Goal: Task Accomplishment & Management: Complete application form

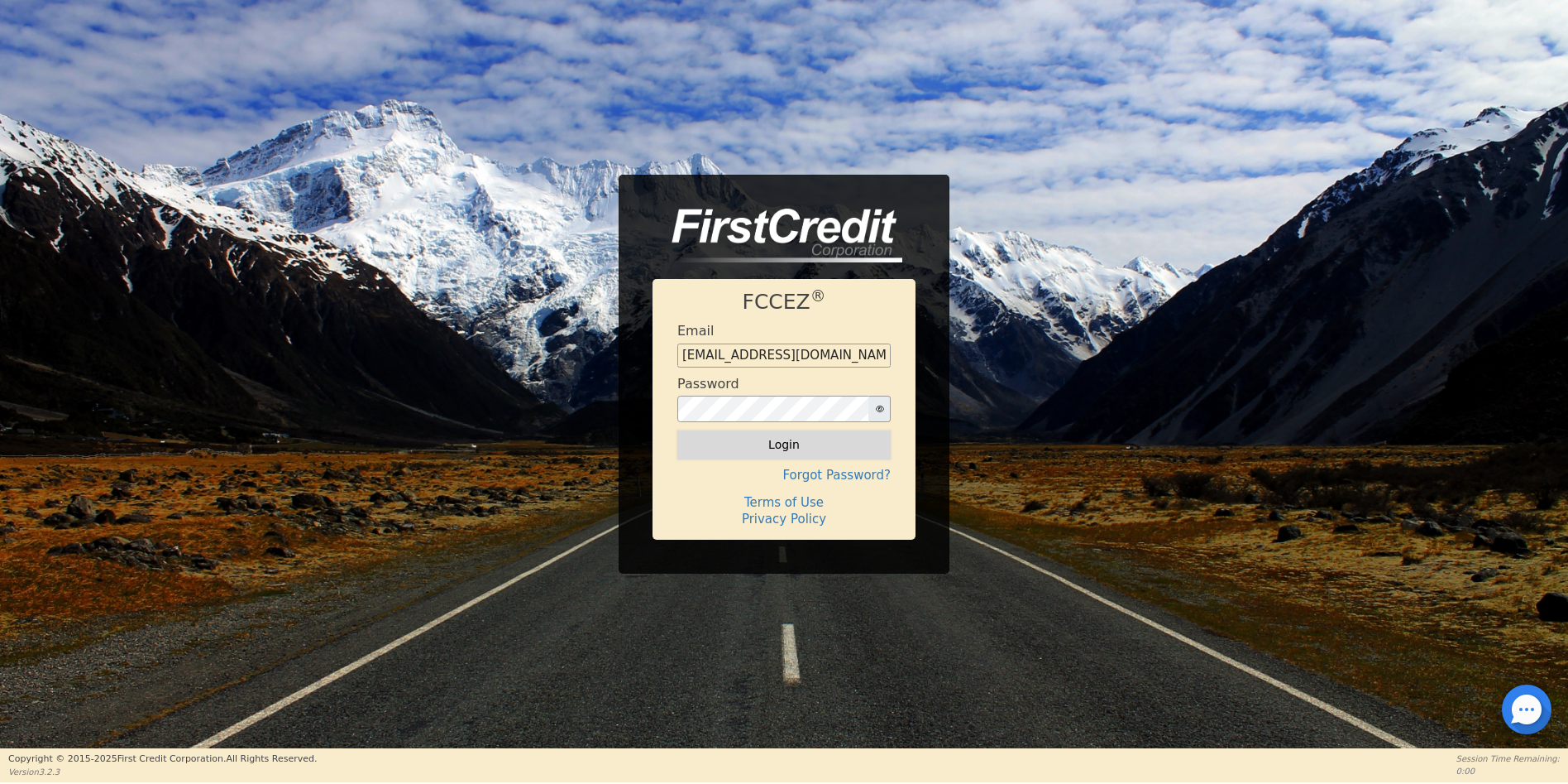
click at [784, 448] on button "Login" at bounding box center [784, 444] width 214 height 28
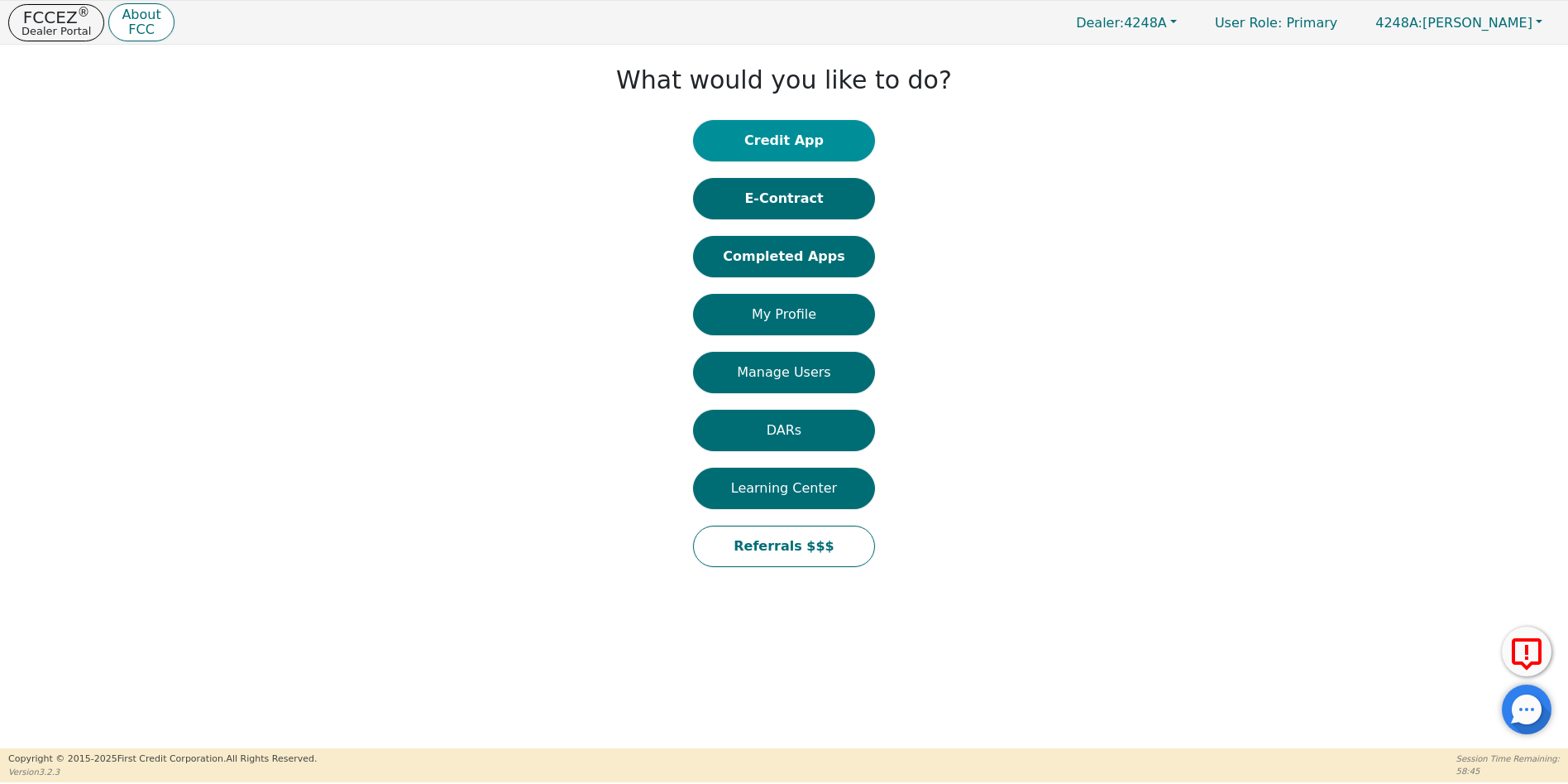
click at [790, 140] on button "Credit App" at bounding box center [784, 141] width 182 height 41
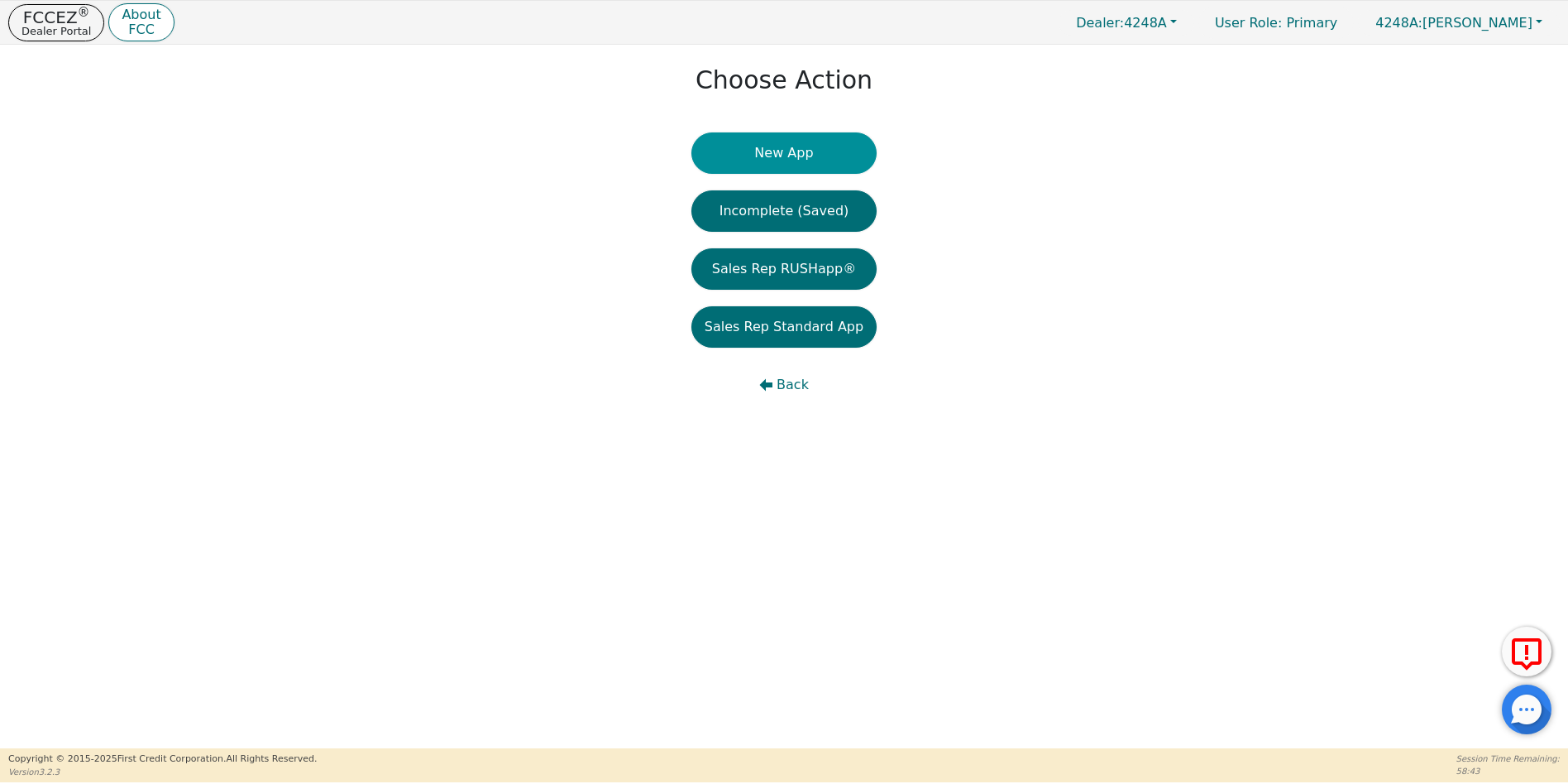
click at [783, 153] on button "New App" at bounding box center [784, 153] width 185 height 41
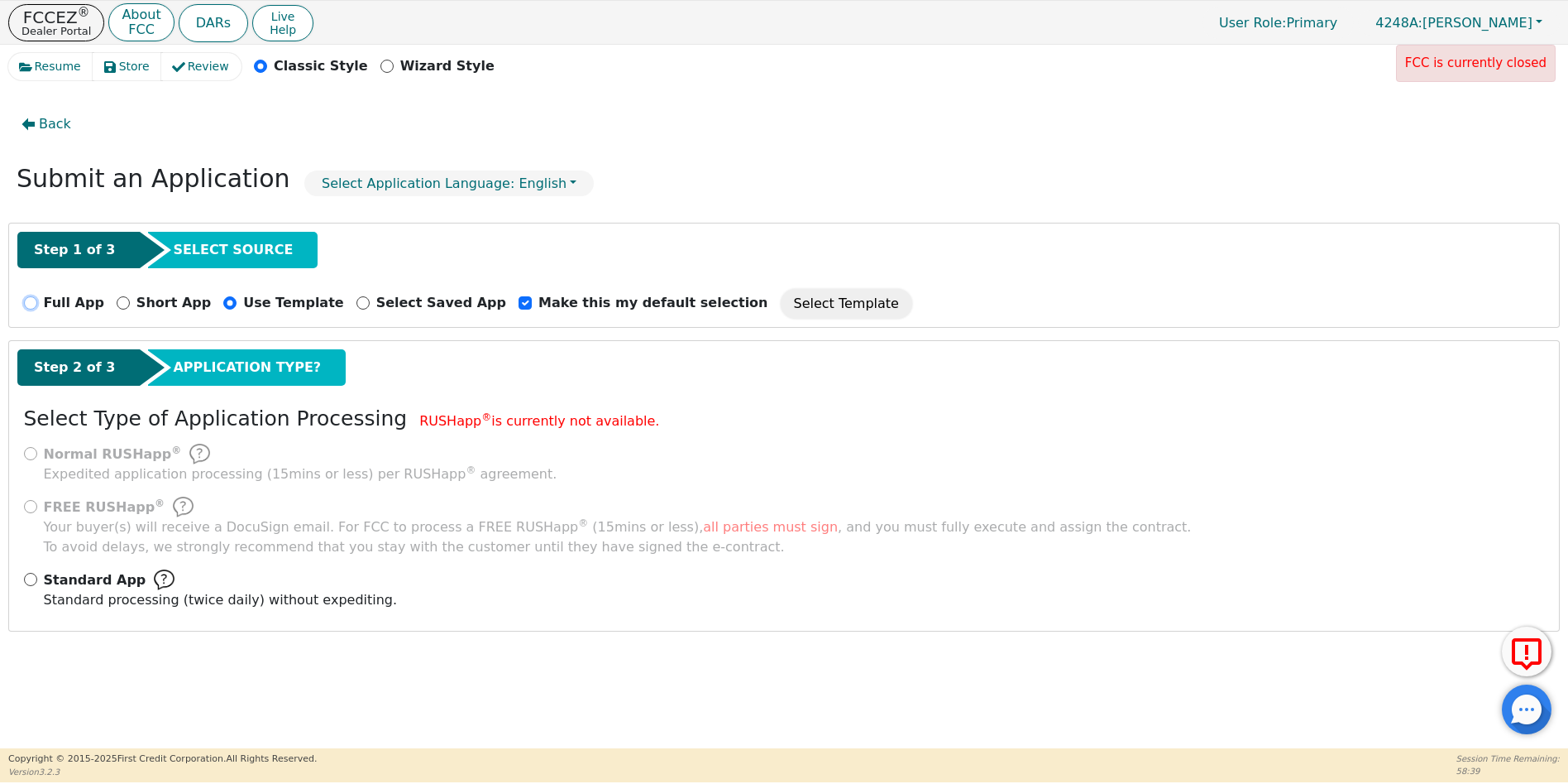
click at [28, 306] on input "Full App" at bounding box center [30, 302] width 13 height 13
radio input "true"
checkbox input "false"
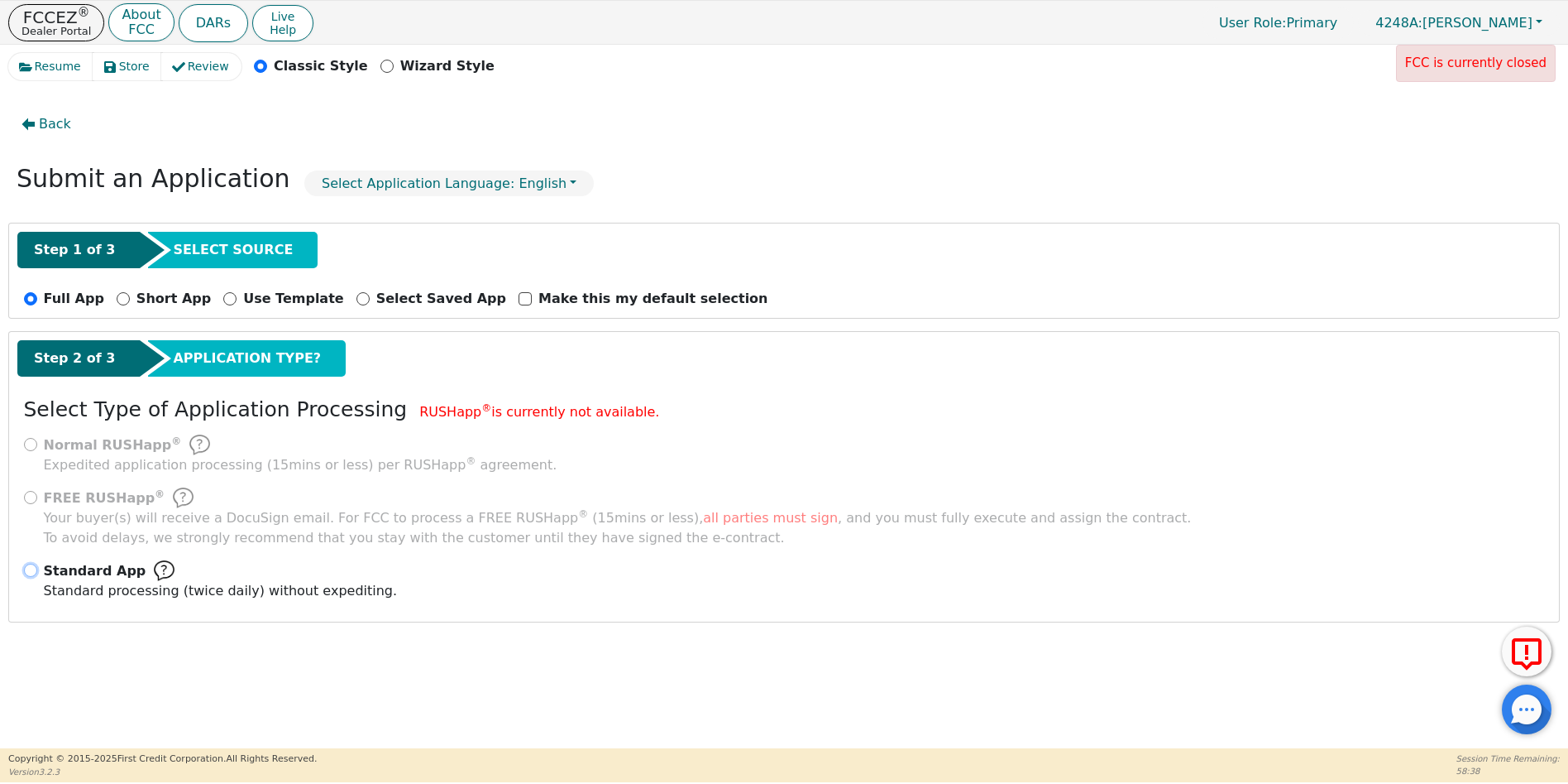
click at [31, 568] on input "Standard App Standard processing (twice daily) without expediting." at bounding box center [30, 569] width 13 height 13
radio input "true"
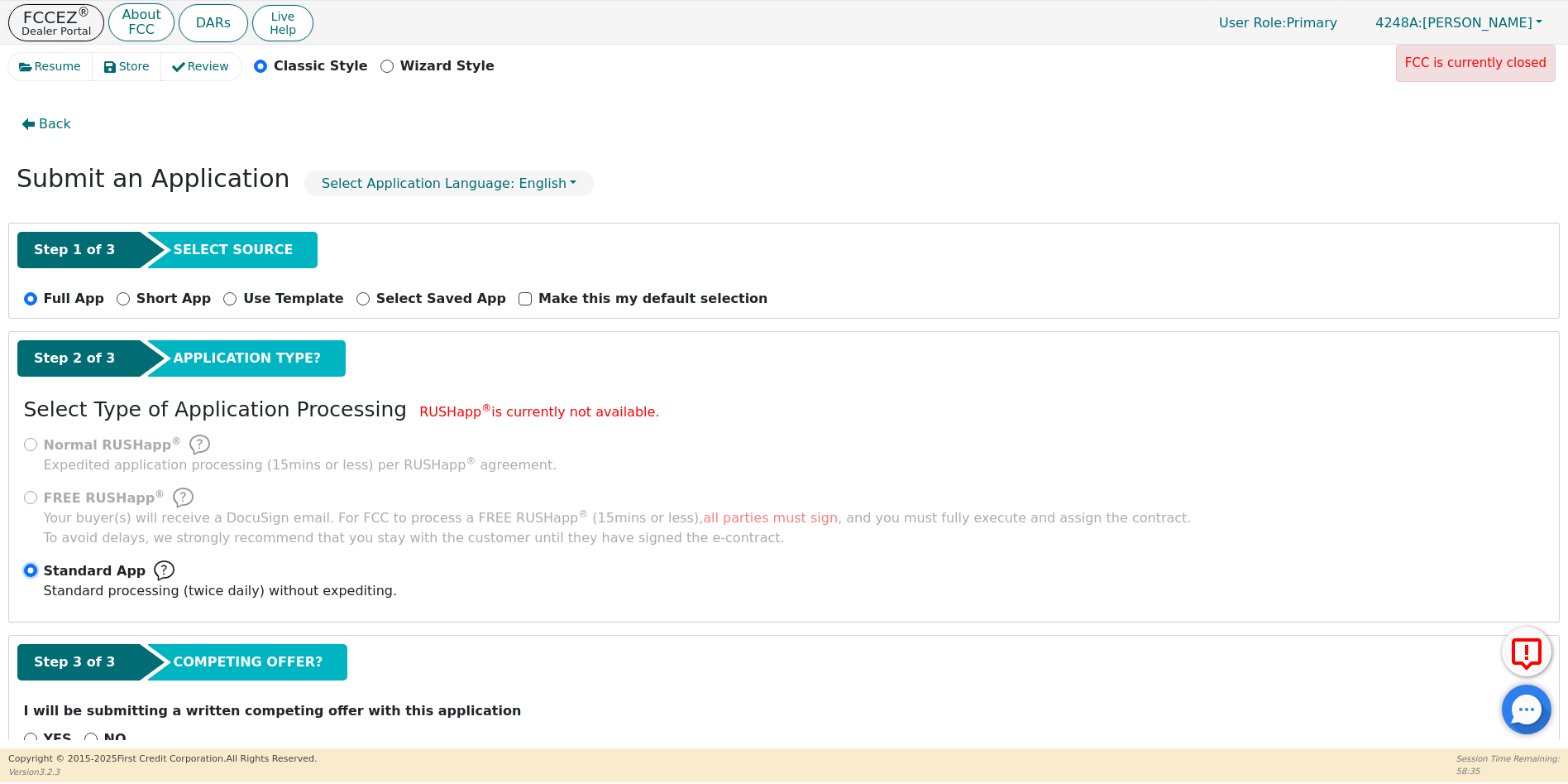
scroll to position [45, 0]
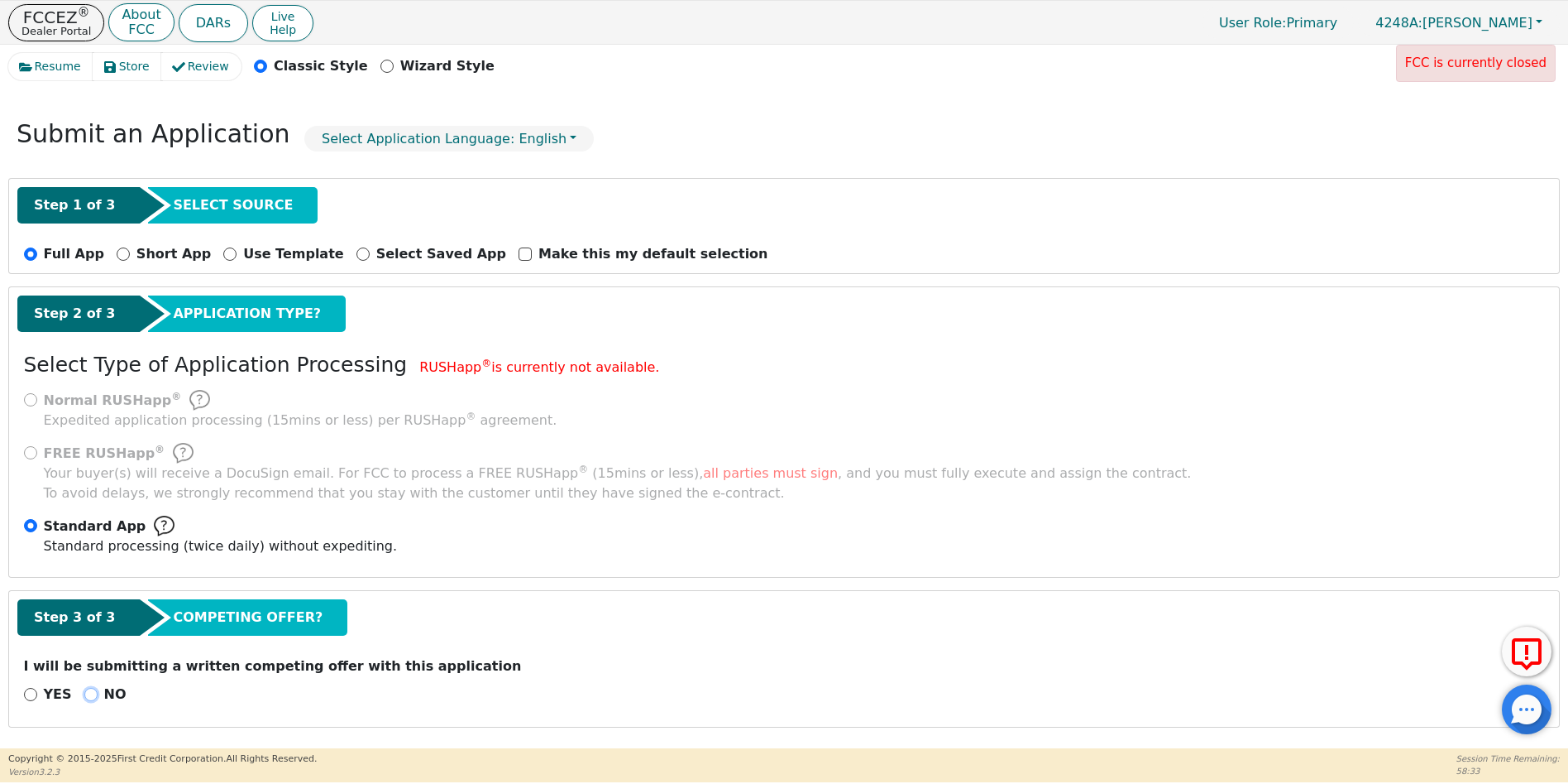
click at [84, 694] on input "NO" at bounding box center [90, 694] width 13 height 13
radio input "true"
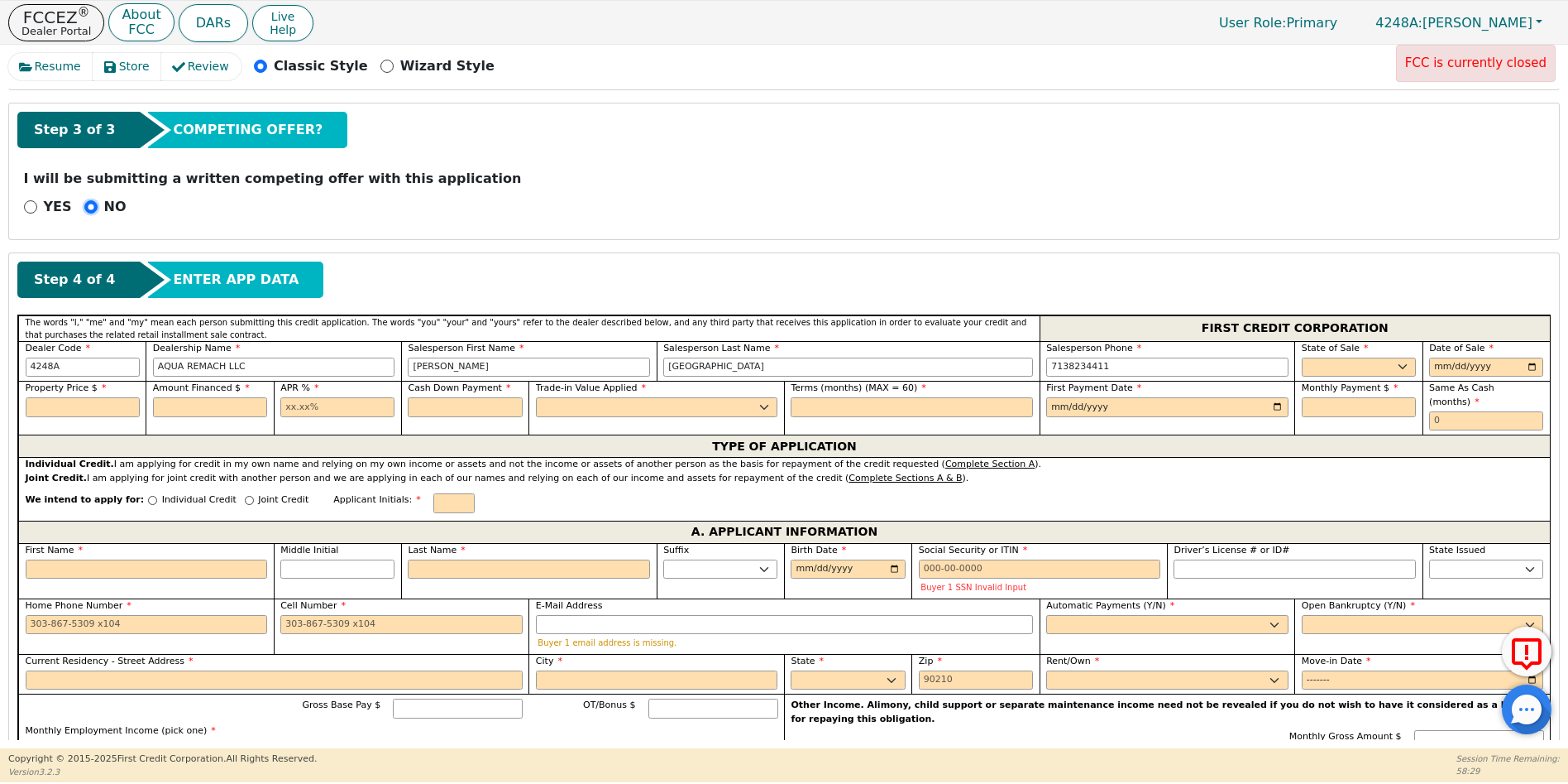
scroll to position [559, 0]
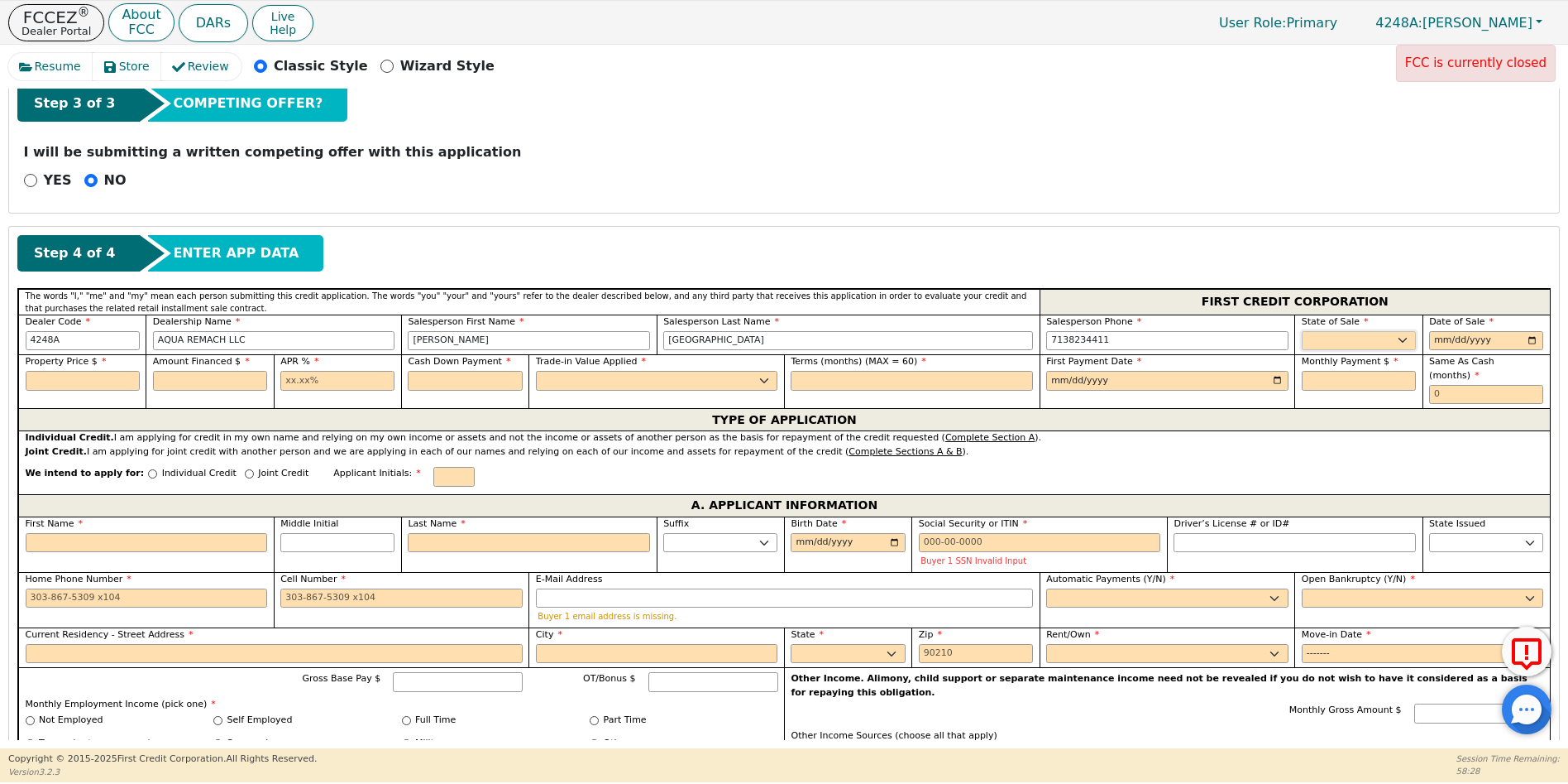
click at [1314, 336] on select "AK AL AR AZ CA CO CT DC DE FL [GEOGRAPHIC_DATA] HI IA ID IL IN KS [GEOGRAPHIC_D…" at bounding box center [1359, 341] width 114 height 20
select select "[GEOGRAPHIC_DATA]"
click at [1302, 331] on select "AK AL AR AZ CA CO CT DC DE FL [GEOGRAPHIC_DATA] HI IA ID IL IN KS [GEOGRAPHIC_D…" at bounding box center [1359, 341] width 114 height 20
click at [1532, 338] on input "date" at bounding box center [1486, 341] width 114 height 20
type input "[DATE]"
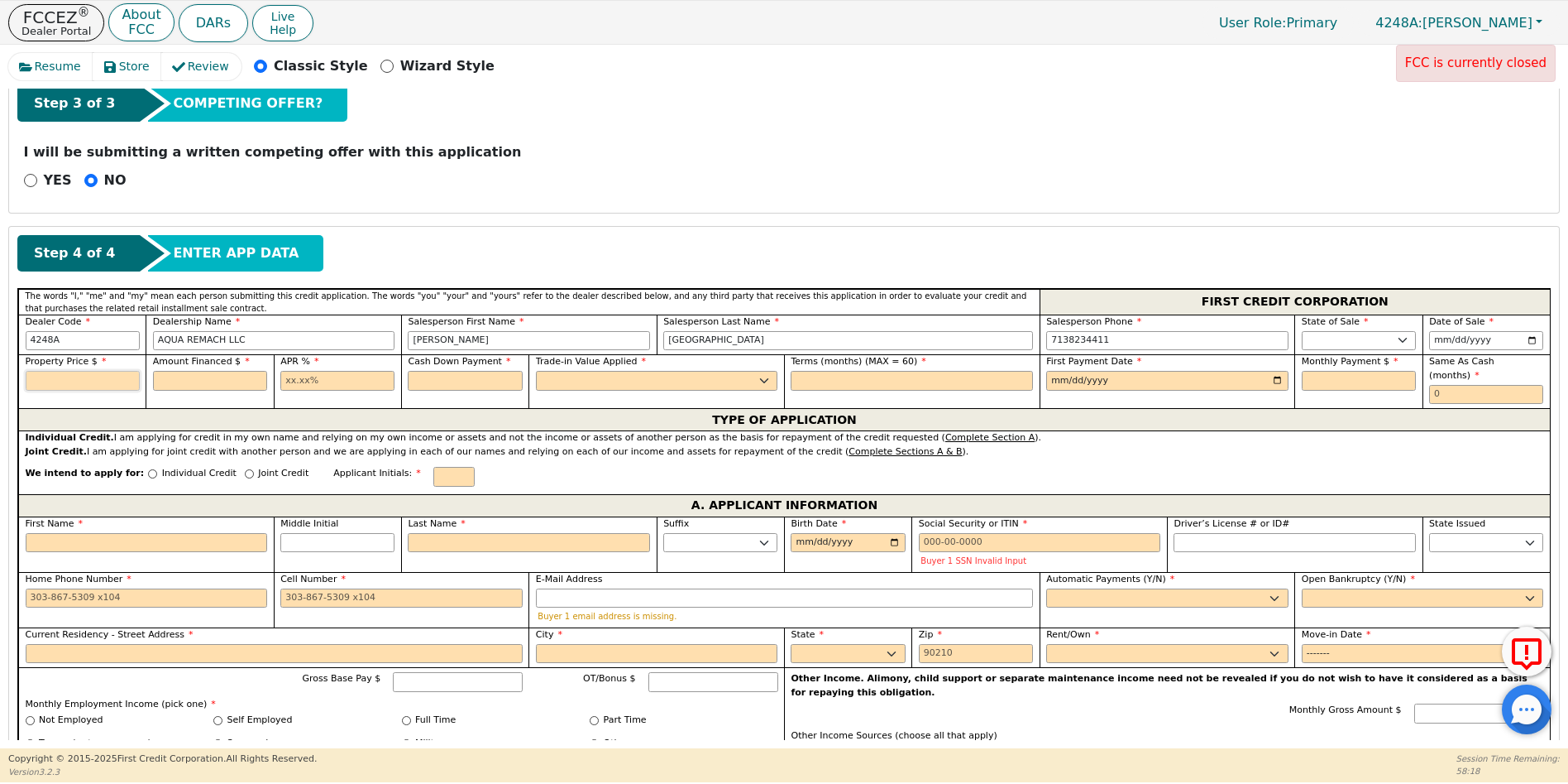
click at [68, 378] on input "text" at bounding box center [82, 380] width 114 height 20
type input "4990.00"
click at [188, 378] on input "text" at bounding box center [209, 380] width 114 height 20
type input "4990.00"
click at [290, 378] on input "text" at bounding box center [337, 380] width 114 height 20
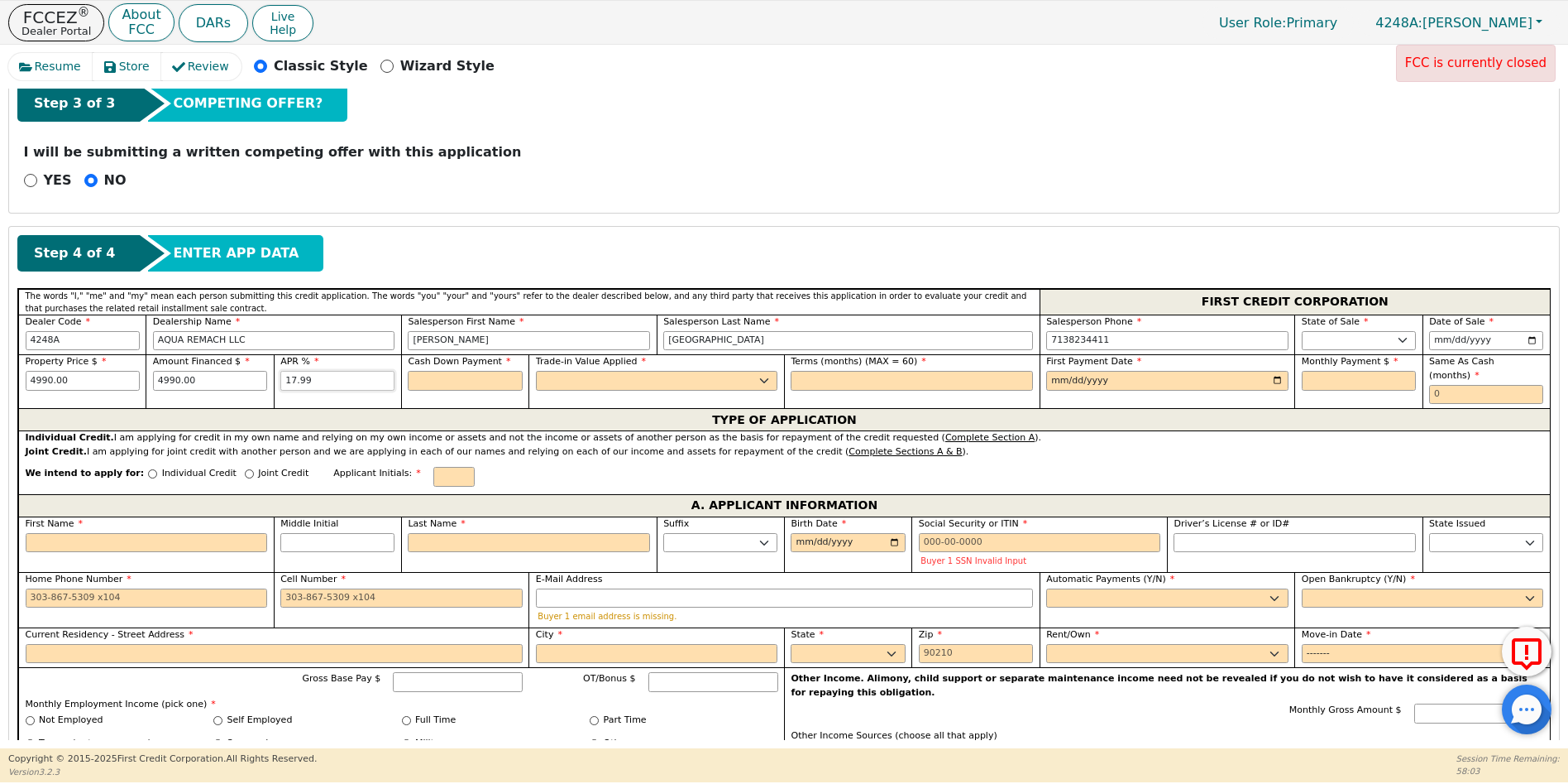
type input "17.99"
click at [429, 383] on input "text" at bounding box center [464, 380] width 114 height 20
type input "0.00"
click at [546, 372] on select "Yes No" at bounding box center [657, 380] width 242 height 20
select select "n"
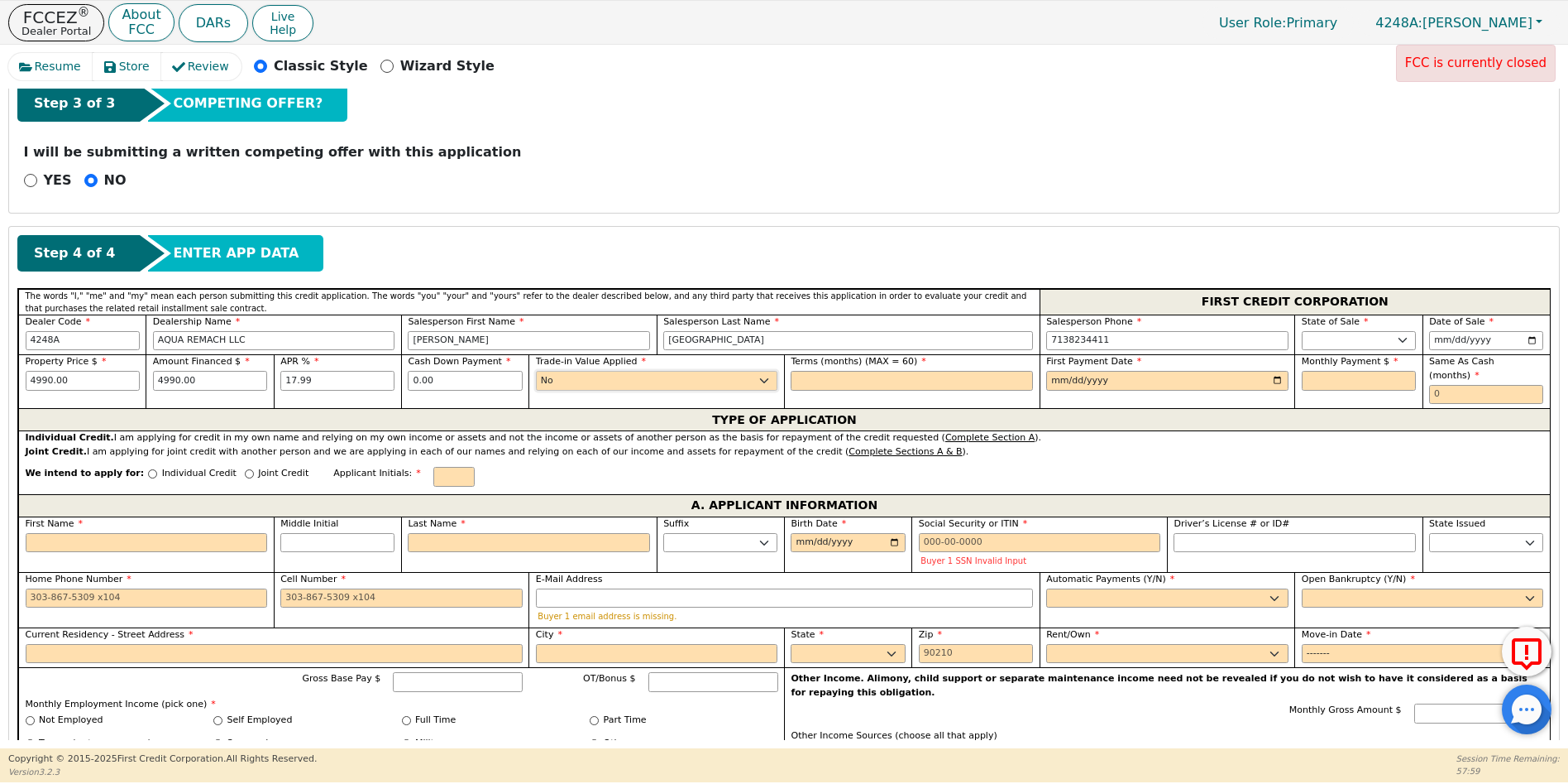
click at [536, 371] on select "Yes No" at bounding box center [657, 380] width 242 height 20
click at [805, 378] on input "text" at bounding box center [911, 380] width 242 height 20
type input "60"
click at [1055, 380] on input "date" at bounding box center [1167, 380] width 242 height 20
click at [1277, 380] on input "date" at bounding box center [1167, 380] width 242 height 20
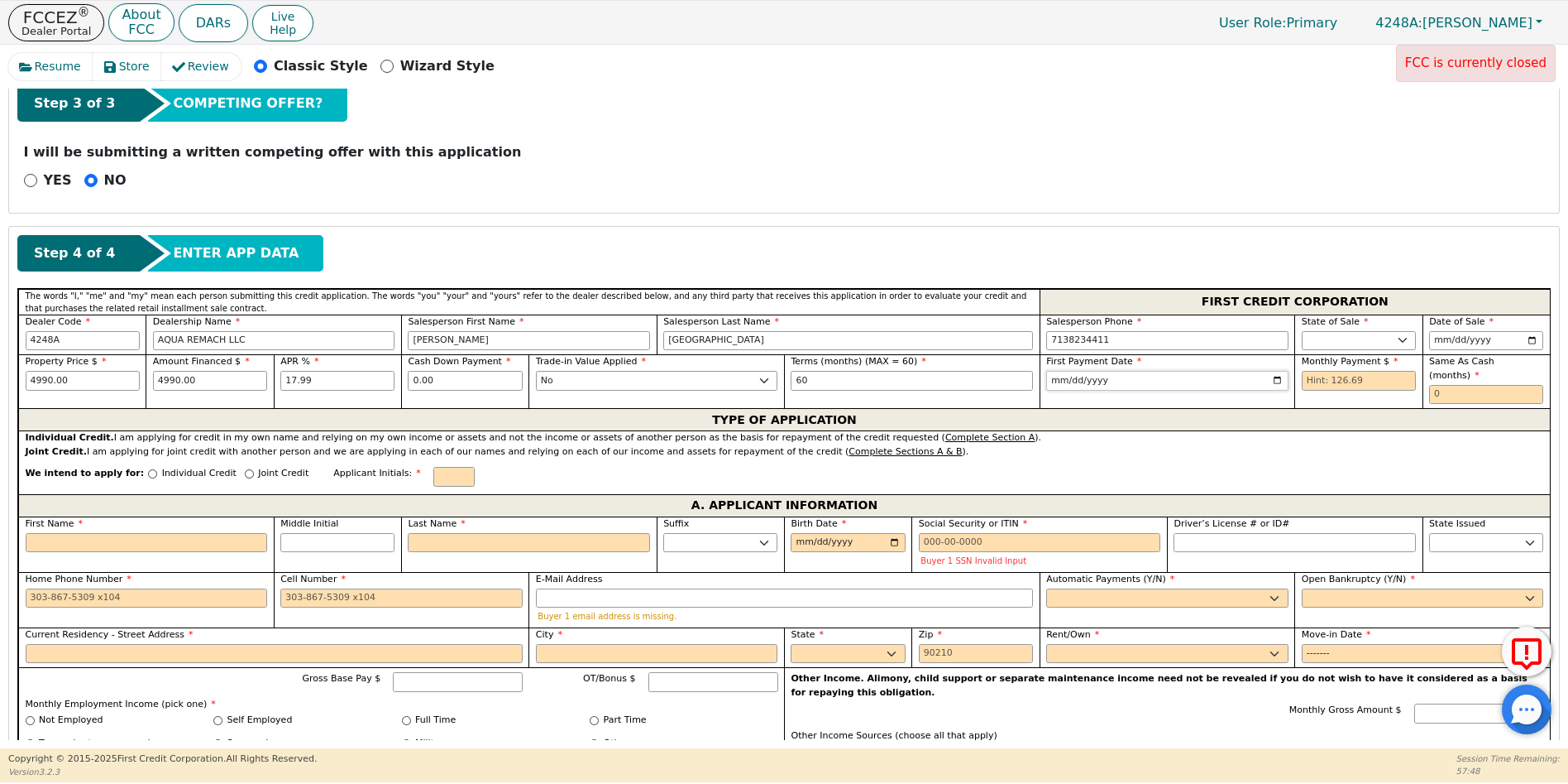
type input "[DATE]"
click at [1294, 386] on div "Monthly Payment $" at bounding box center [1358, 381] width 127 height 54
click at [1302, 381] on input "text" at bounding box center [1359, 380] width 114 height 20
type input "126.69"
click at [1438, 385] on input "text" at bounding box center [1486, 394] width 114 height 20
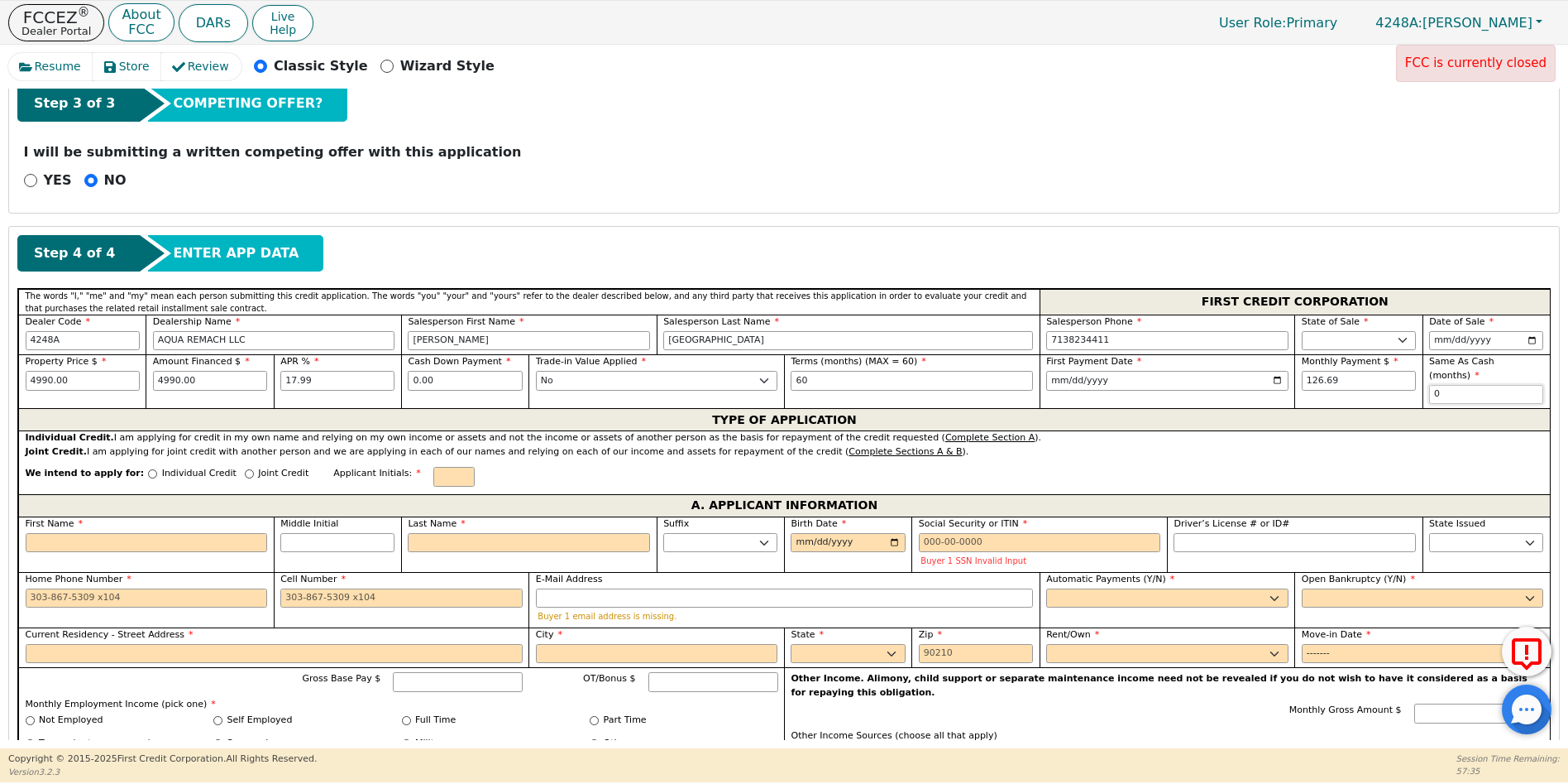
type input "0"
click at [148, 470] on input "Individual Credit" at bounding box center [153, 474] width 9 height 9
radio input "true"
click at [53, 533] on input "First Name" at bounding box center [147, 543] width 242 height 20
type input "J"
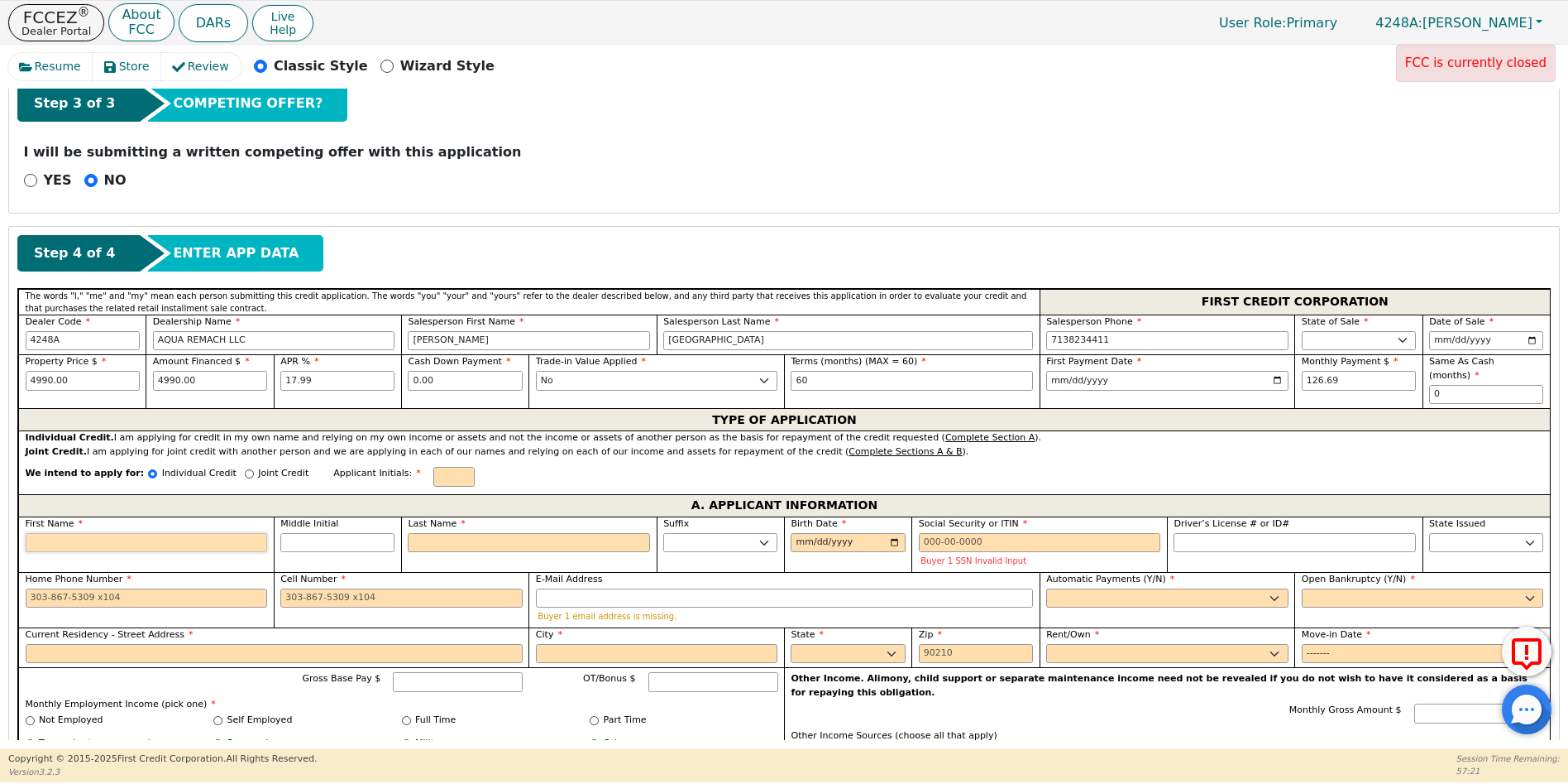
type input "J"
type input "[PERSON_NAME]"
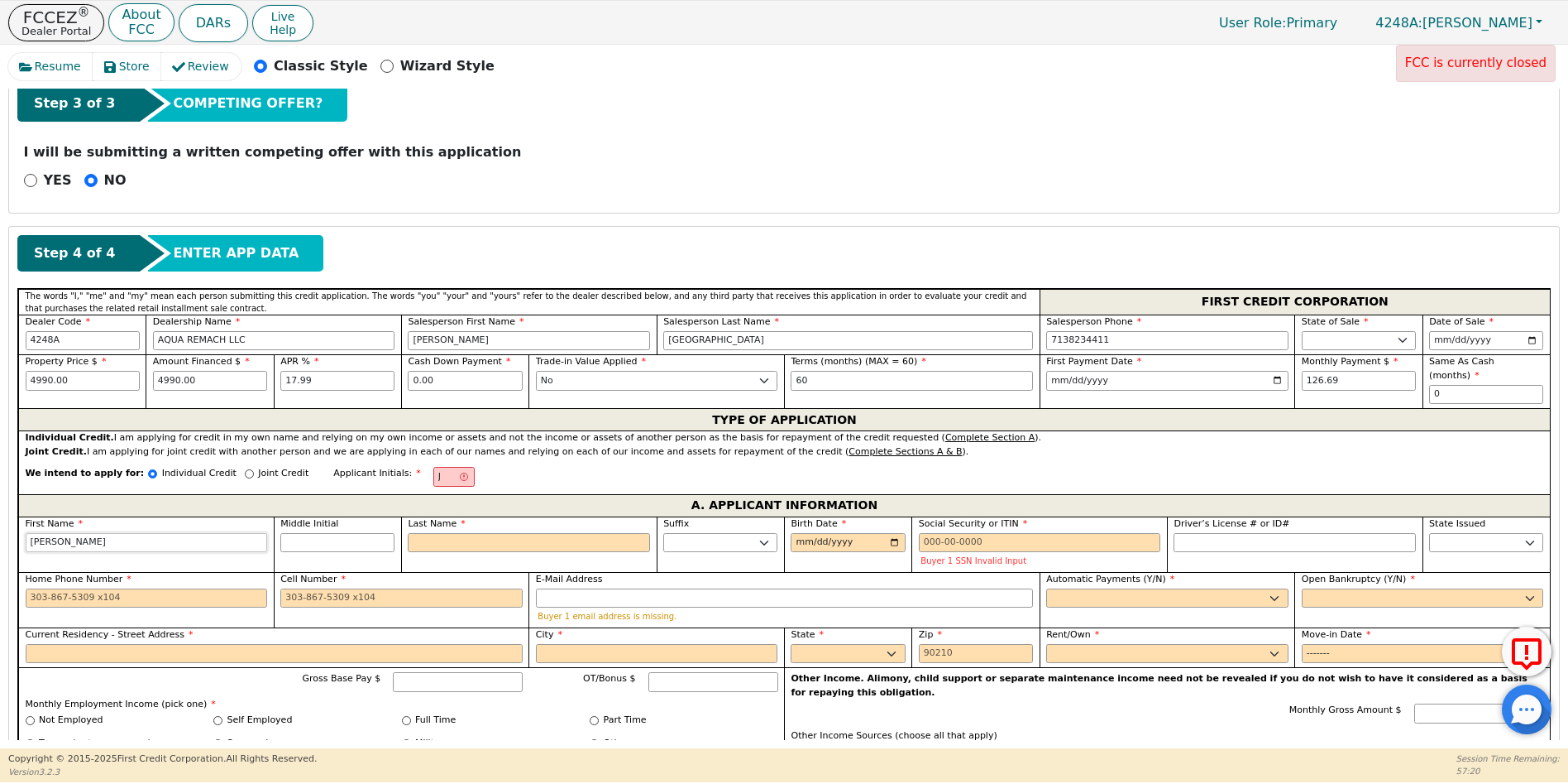
type input "[PERSON_NAME]"
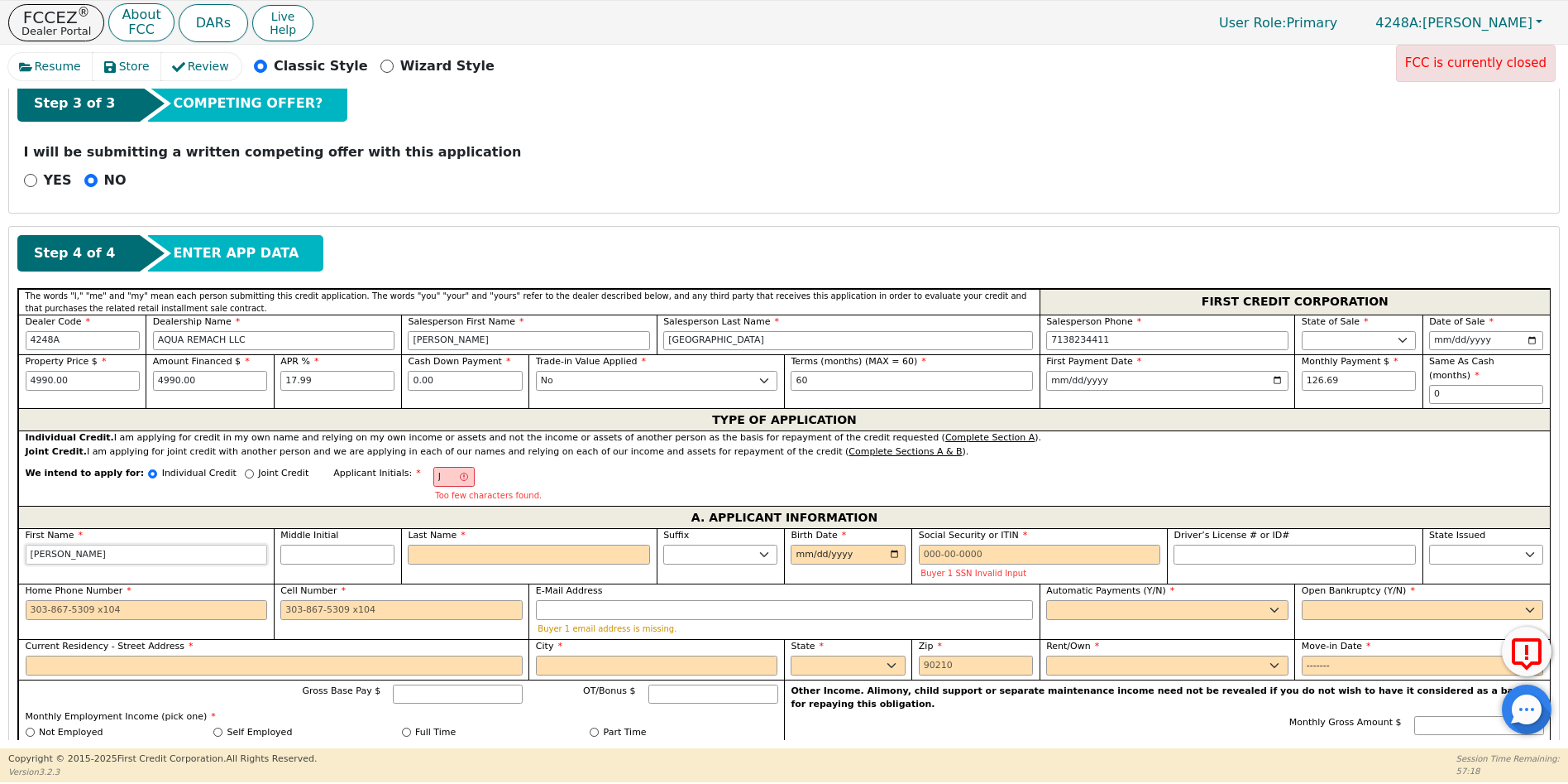
type input "[PERSON_NAME]"
click at [332, 545] on input "Middle Initial" at bounding box center [337, 554] width 114 height 20
type input "[PERSON_NAME]"
type input "A"
type input "[PERSON_NAME]"
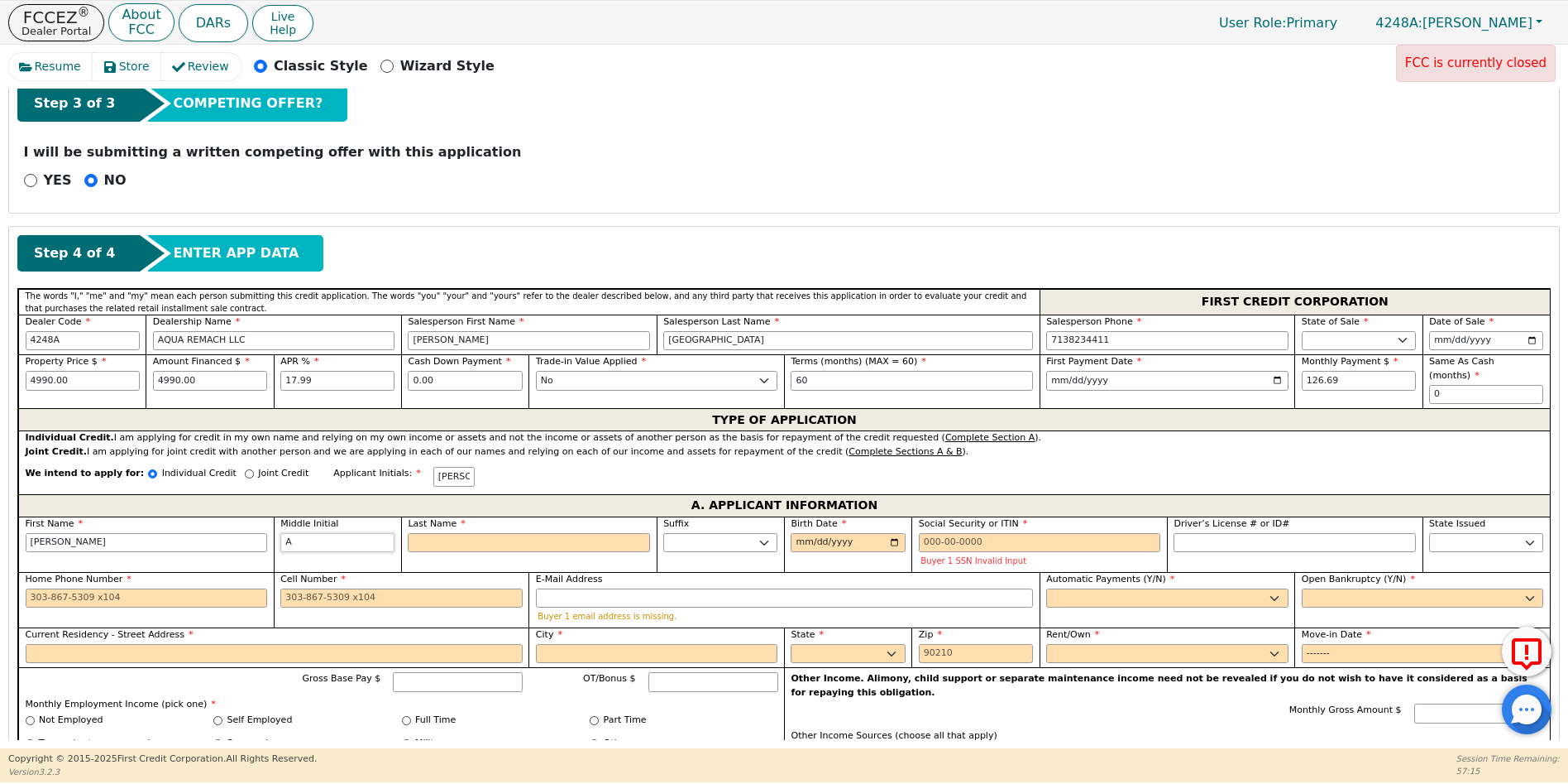
type input "A"
click at [443, 533] on input "Last Name" at bounding box center [529, 543] width 242 height 20
type input "JAP"
type input "P"
type input "[PERSON_NAME]"
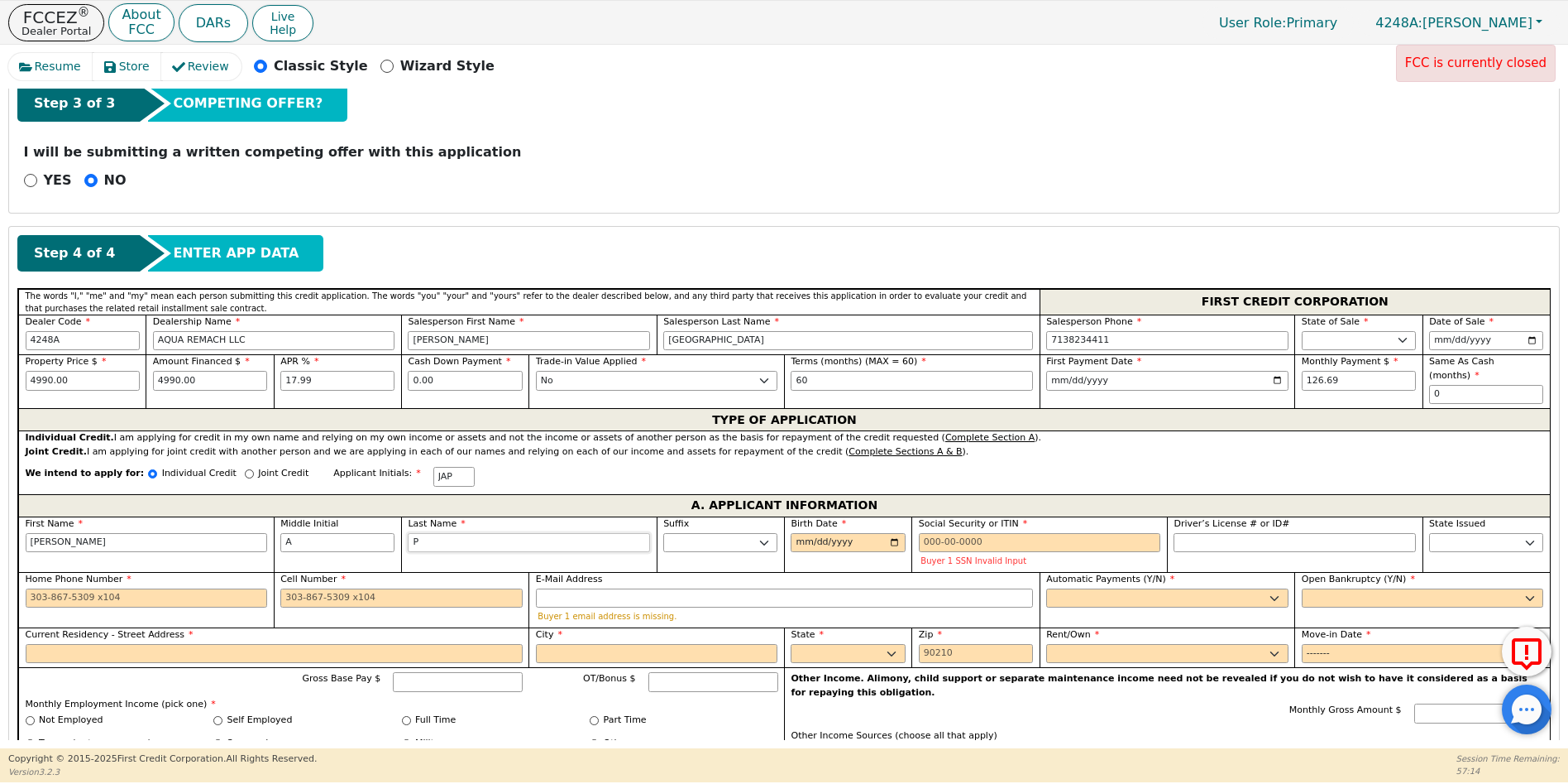
type input "PE"
type input "[PERSON_NAME]"
type input "PER"
type input "[PERSON_NAME] PER"
type input "PERE"
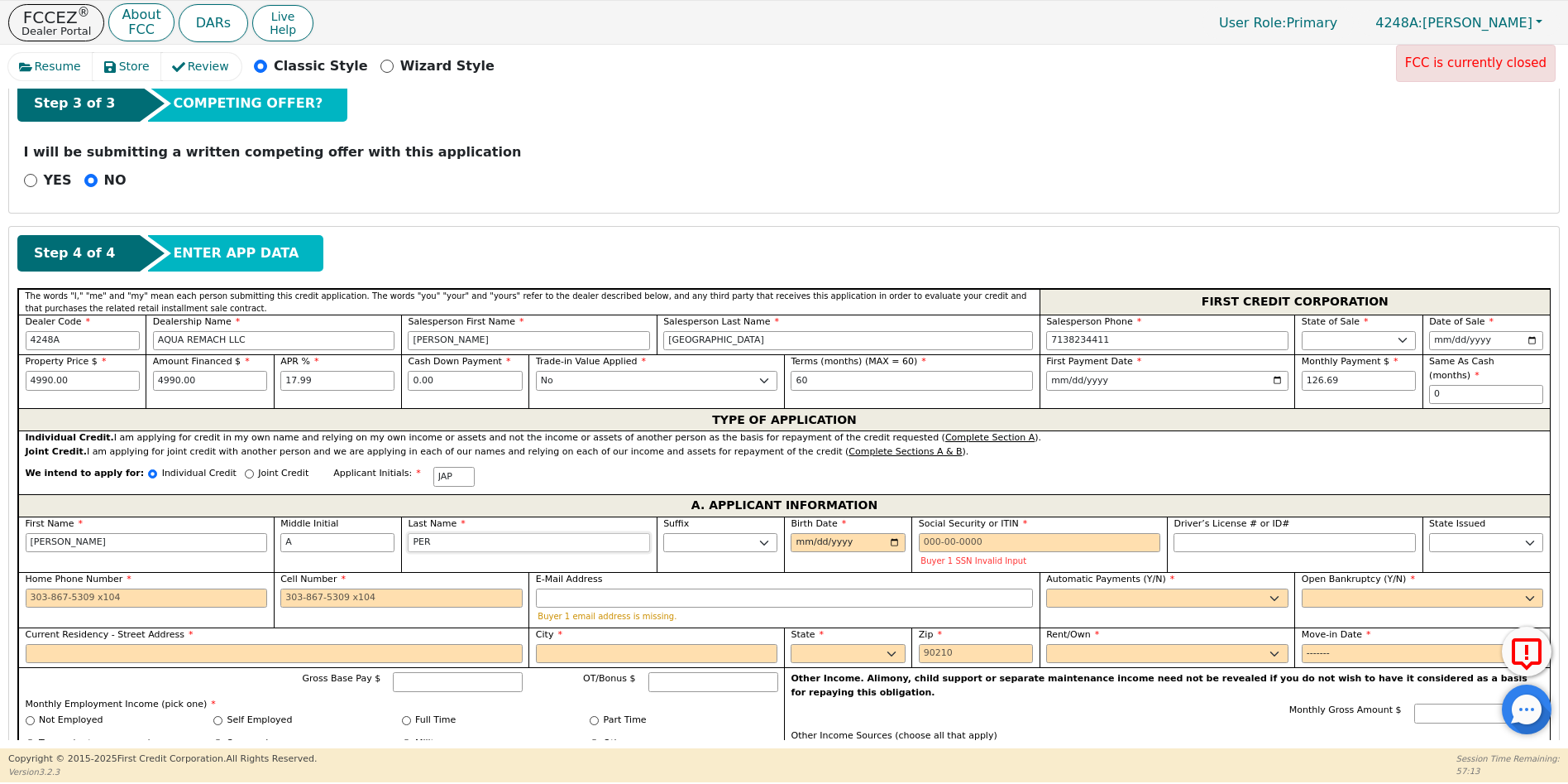
type input "[PERSON_NAME]"
click at [797, 533] on input "Birth Date" at bounding box center [847, 543] width 114 height 20
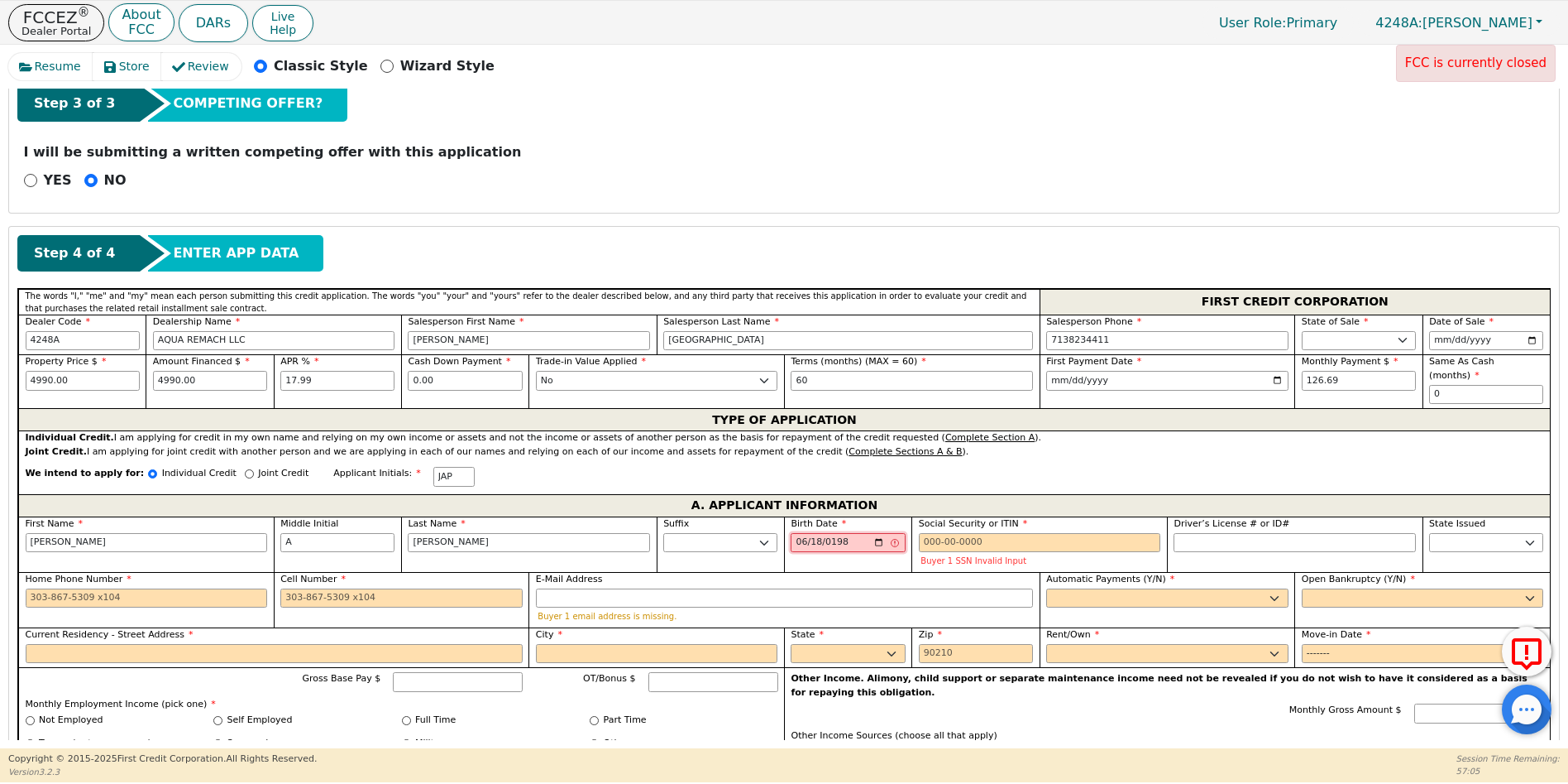
type input "[DATE]"
click at [924, 533] on input "Social Security or ITIN" at bounding box center [1040, 543] width 242 height 20
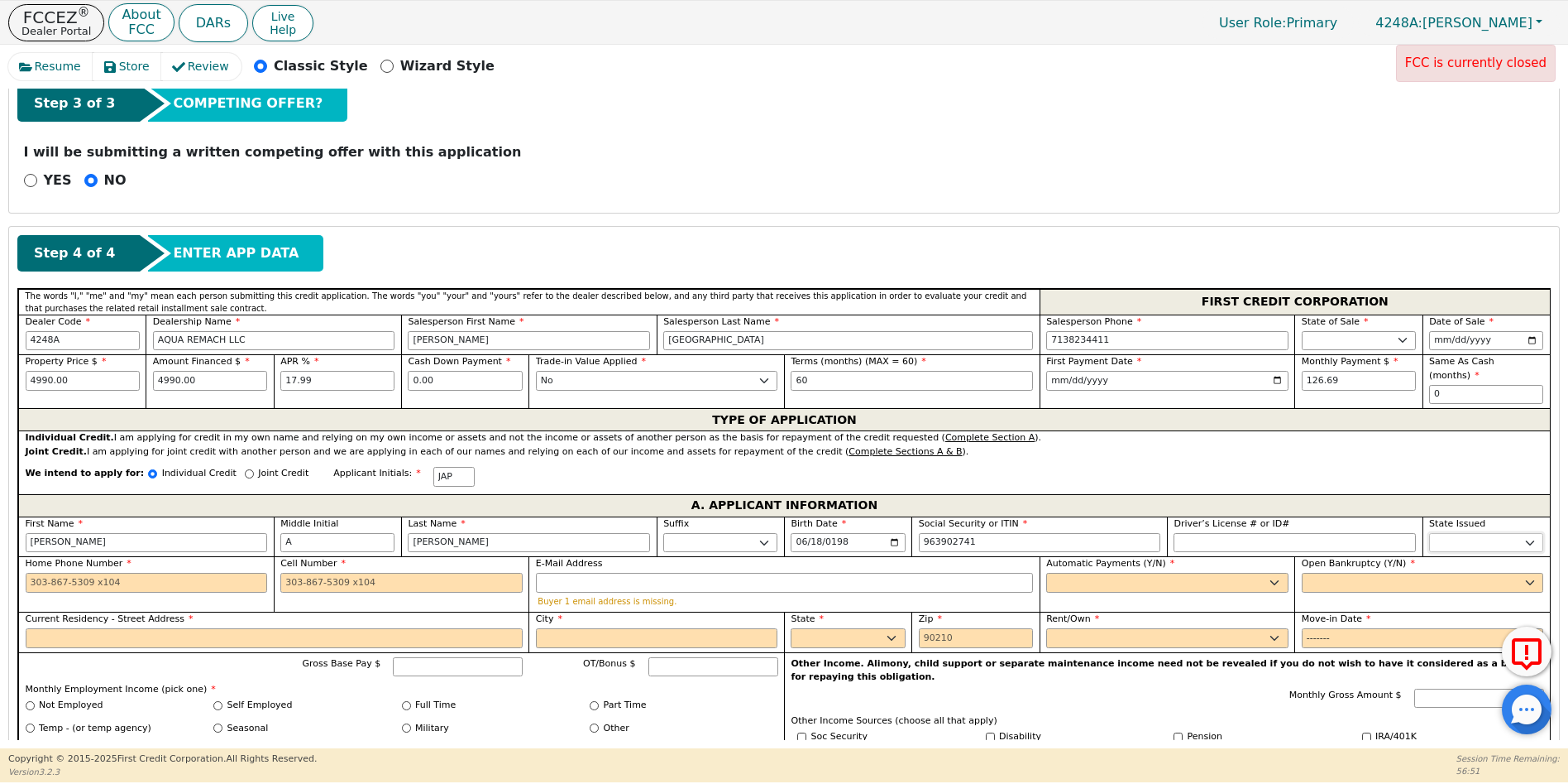
type input "***-**-2741"
click at [1458, 533] on select "AK AL AR AZ CA CO CT DC DE FL [GEOGRAPHIC_DATA] HI IA ID IL IN KS [GEOGRAPHIC_D…" at bounding box center [1486, 543] width 114 height 20
select select "[GEOGRAPHIC_DATA]"
click at [1458, 533] on select "AK AL AR AZ CA CO CT DC DE FL [GEOGRAPHIC_DATA] HI IA ID IL IN KS [GEOGRAPHIC_D…" at bounding box center [1486, 543] width 114 height 20
click at [26, 573] on input "Home Phone Number" at bounding box center [147, 582] width 242 height 20
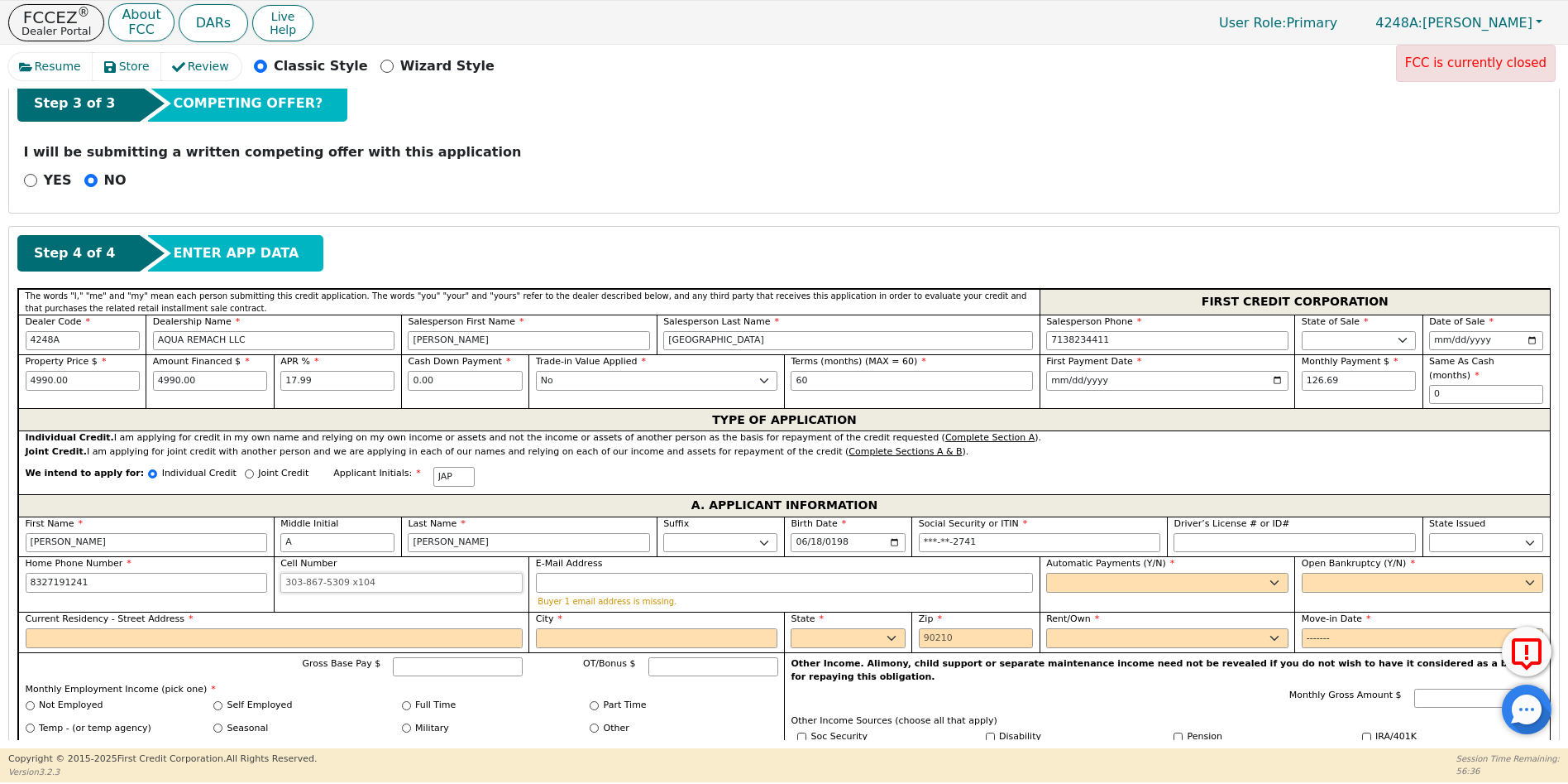
type input "[PHONE_NUMBER]"
click at [283, 573] on input "Cell Number" at bounding box center [402, 582] width 242 height 20
type input "[PHONE_NUMBER]"
click at [1047, 573] on select "Yes No" at bounding box center [1167, 582] width 242 height 20
select select "y"
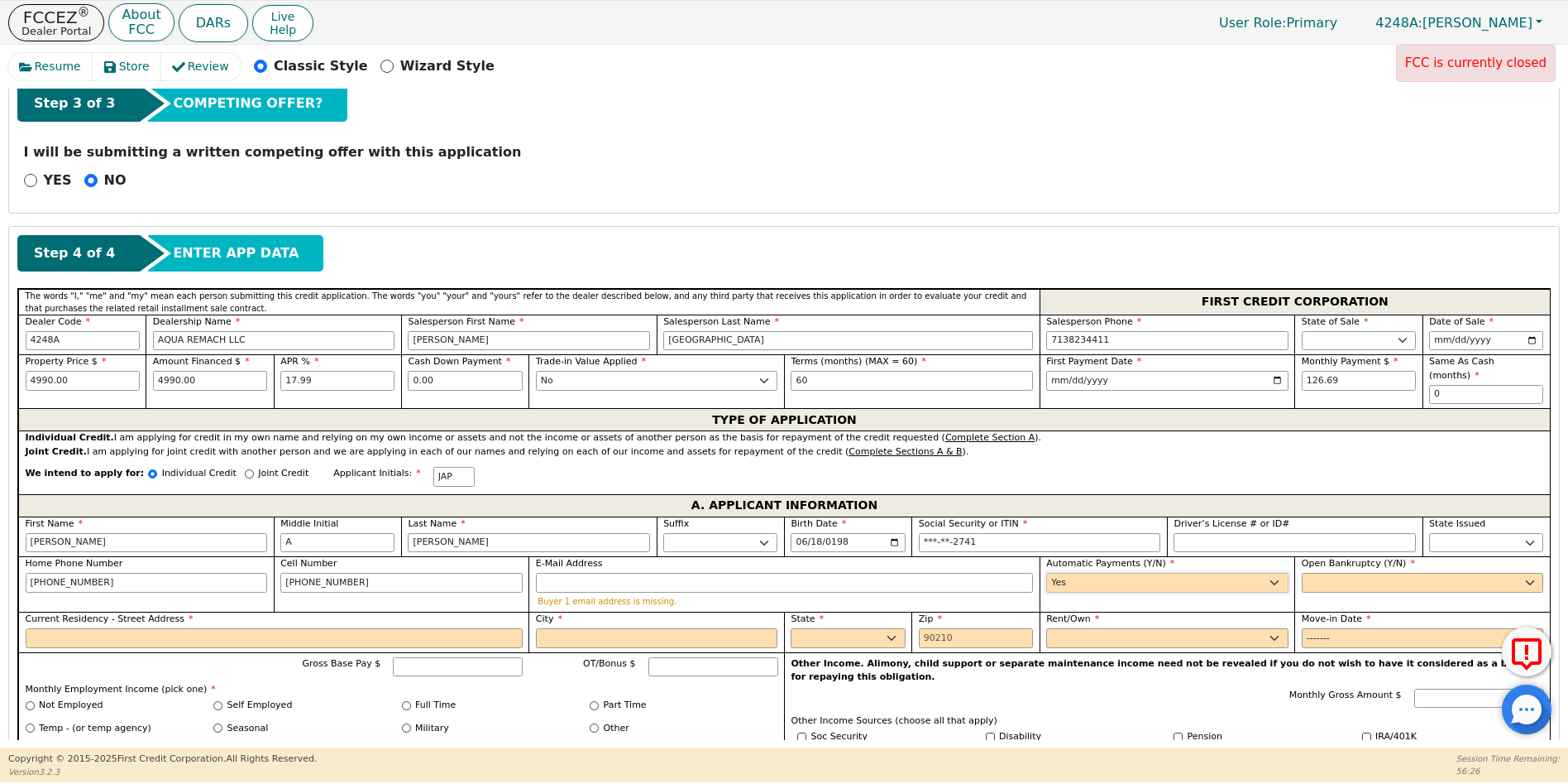
click at [1046, 573] on select "Yes No" at bounding box center [1167, 582] width 242 height 20
type input "[PERSON_NAME]"
click at [556, 573] on input "E-Mail Address" at bounding box center [784, 582] width 497 height 20
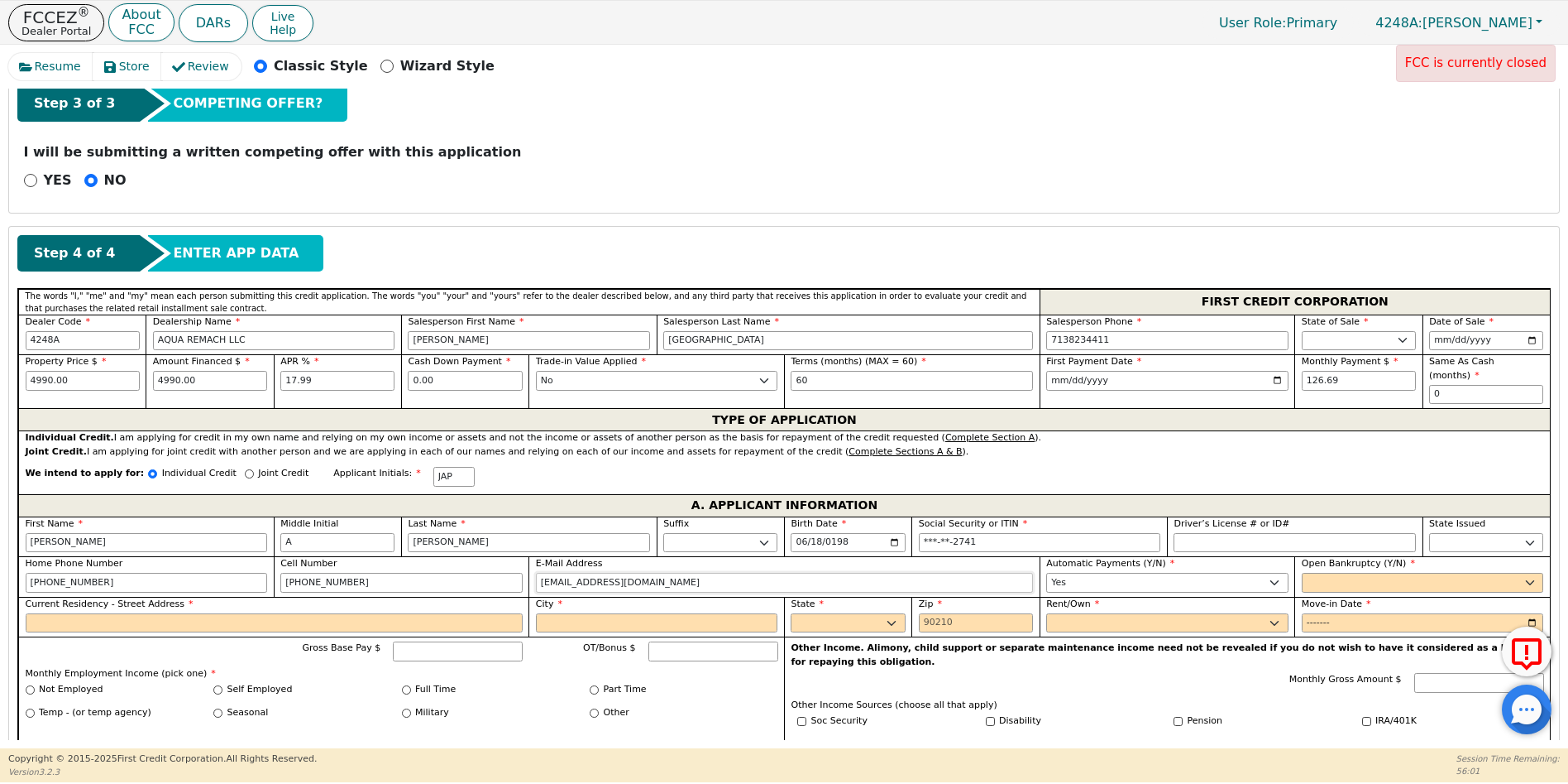
type input "[EMAIL_ADDRESS][DOMAIN_NAME]"
click at [1324, 573] on select "Yes No" at bounding box center [1423, 582] width 242 height 20
select select "n"
click at [1302, 573] on select "Yes No" at bounding box center [1423, 582] width 242 height 20
click at [66, 614] on input "Current Residency - Street Address" at bounding box center [274, 623] width 497 height 20
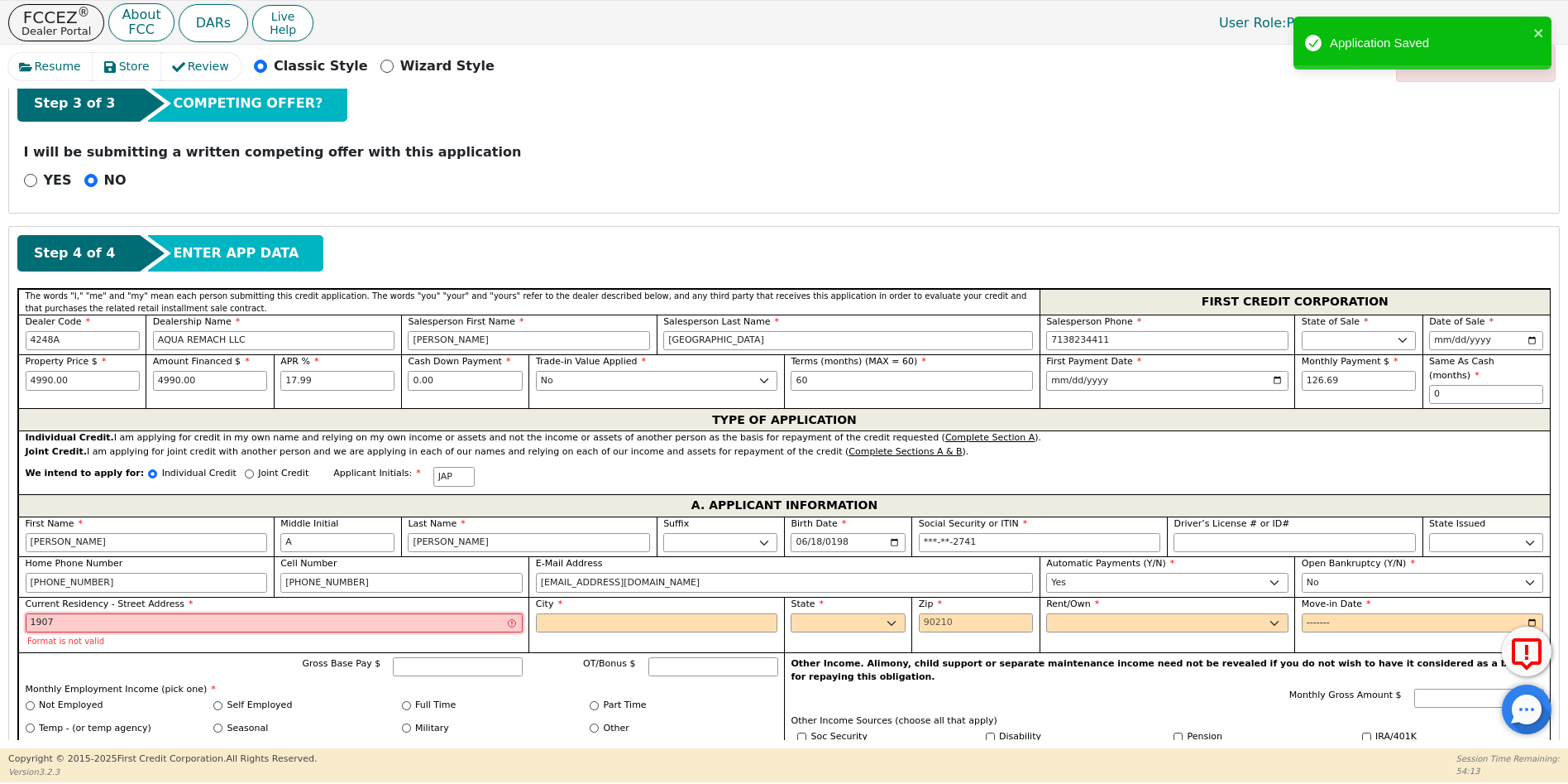
click at [247, 613] on input "1907" at bounding box center [274, 623] width 497 height 20
click at [595, 613] on input "City" at bounding box center [657, 623] width 242 height 20
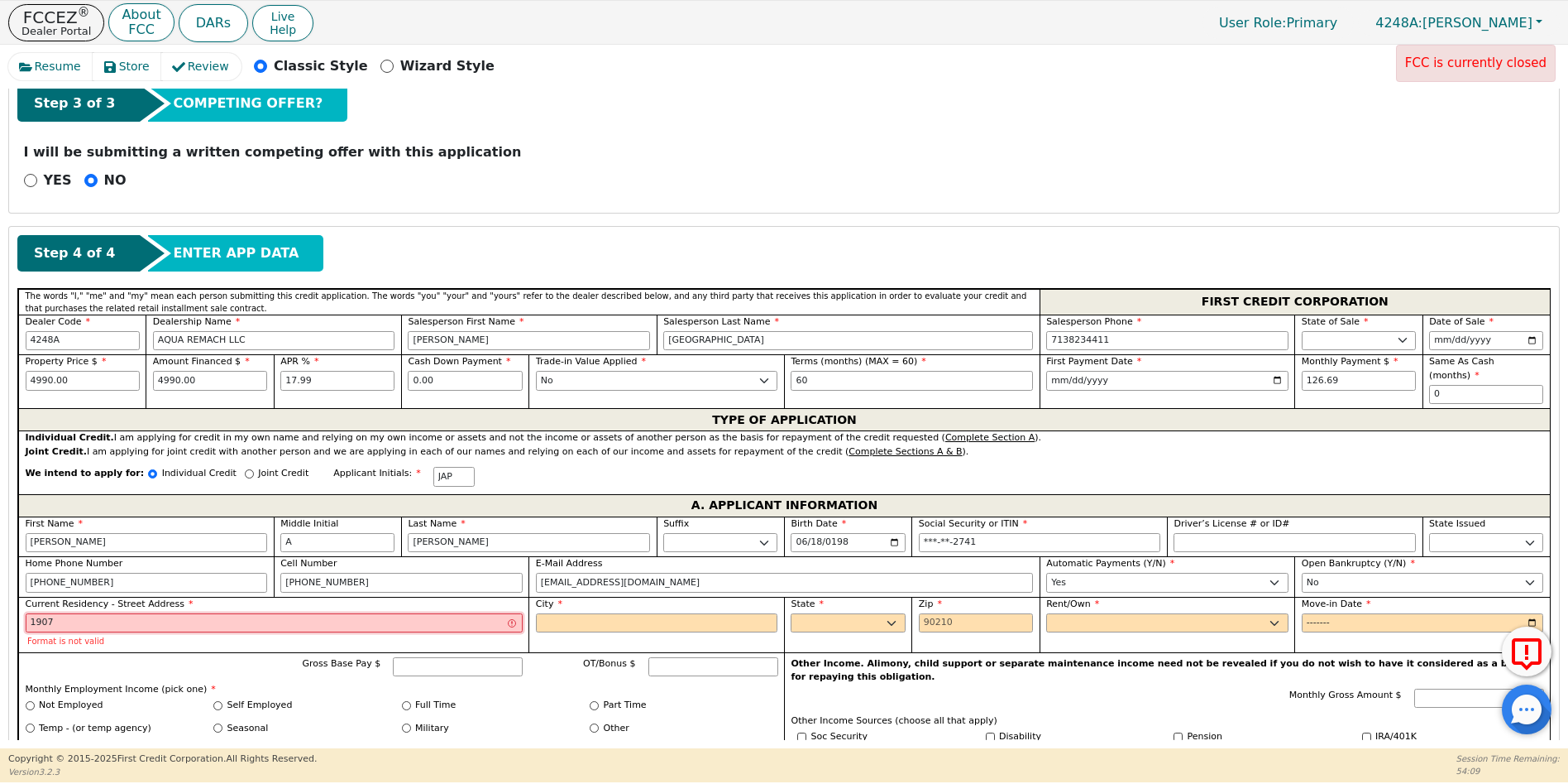
click at [63, 613] on input "1907" at bounding box center [274, 623] width 497 height 20
type input "1907 wagon gap trl"
type input "[GEOGRAPHIC_DATA]"
select select "[GEOGRAPHIC_DATA]"
type input "77090"
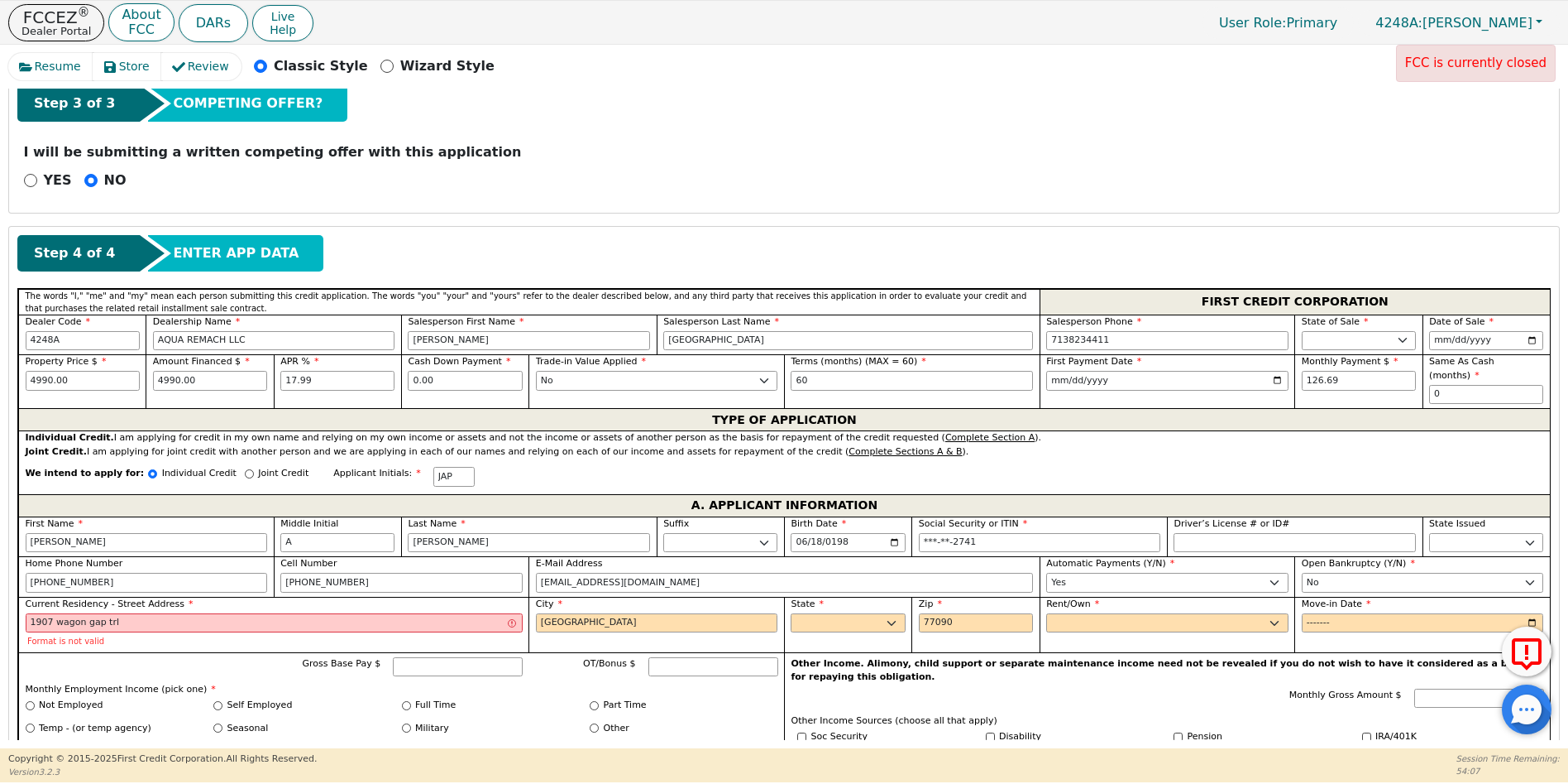
type input "1907 wagon gap trl"
type input "[GEOGRAPHIC_DATA]"
select select "[GEOGRAPHIC_DATA]"
type input "[PERSON_NAME]"
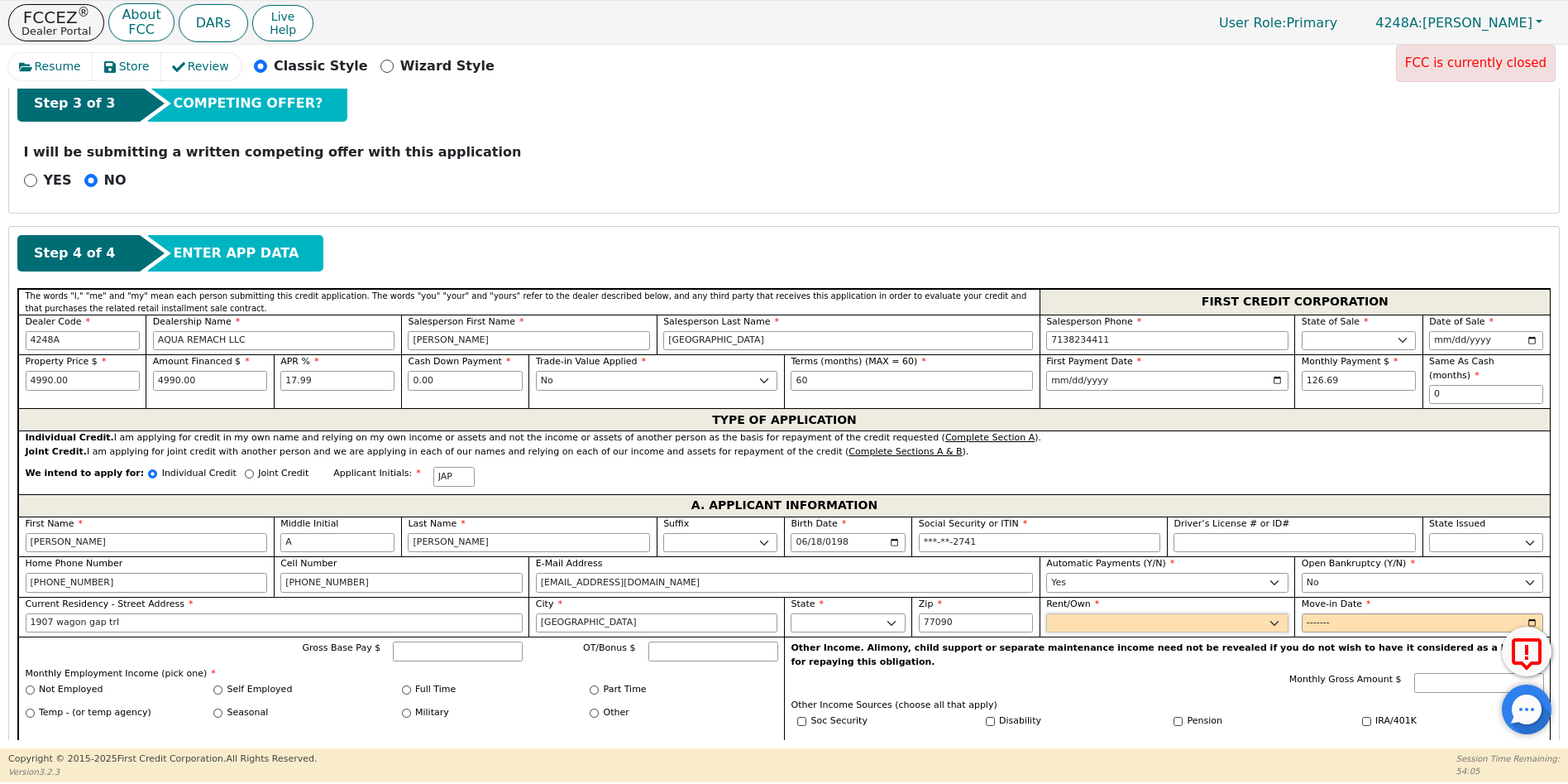
click at [1075, 613] on select "Rent Own" at bounding box center [1167, 623] width 242 height 20
select select "Own"
click at [1046, 613] on select "Rent Own" at bounding box center [1167, 623] width 242 height 20
drag, startPoint x: 1315, startPoint y: 607, endPoint x: 1298, endPoint y: 615, distance: 18.8
click at [1314, 613] on input "Move-in Date" at bounding box center [1423, 623] width 242 height 20
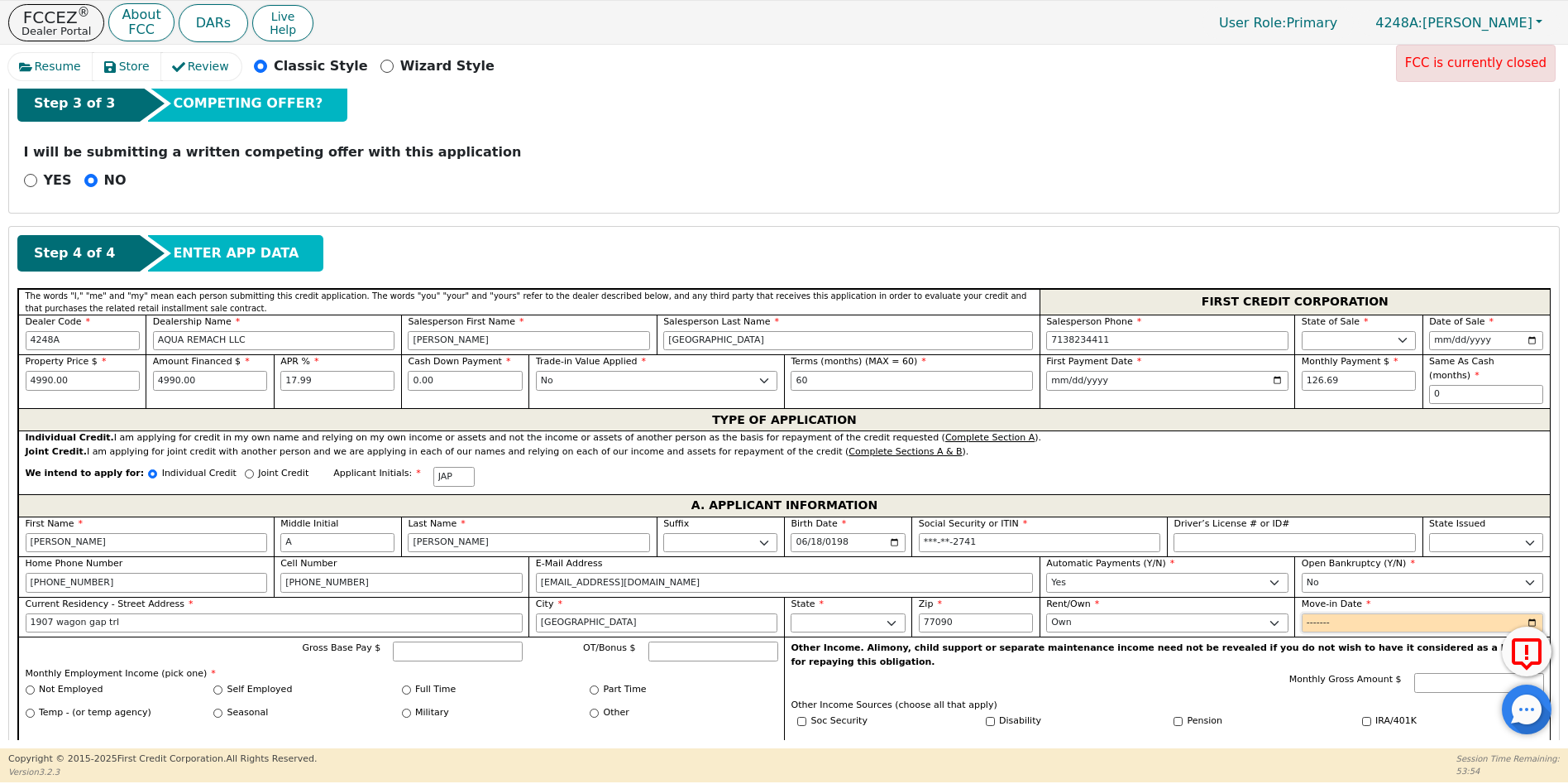
click at [1344, 613] on input "Move-in Date" at bounding box center [1423, 623] width 242 height 20
type input "2025-08"
click at [438, 641] on input "Gross Base Pay $" at bounding box center [457, 651] width 130 height 20
type input "10000.00"
click at [403, 685] on input "Full Time" at bounding box center [406, 690] width 9 height 9
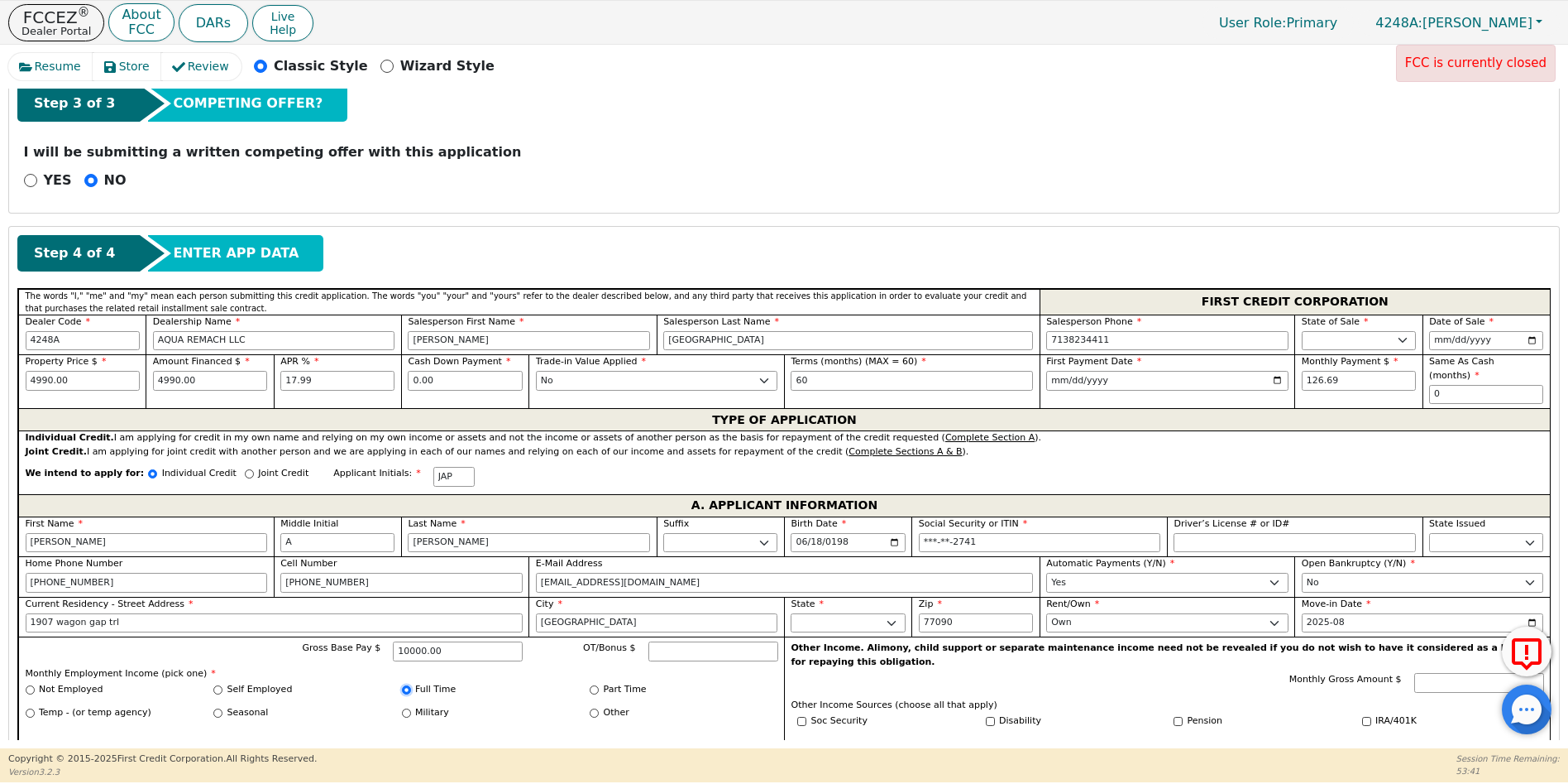
radio input "true"
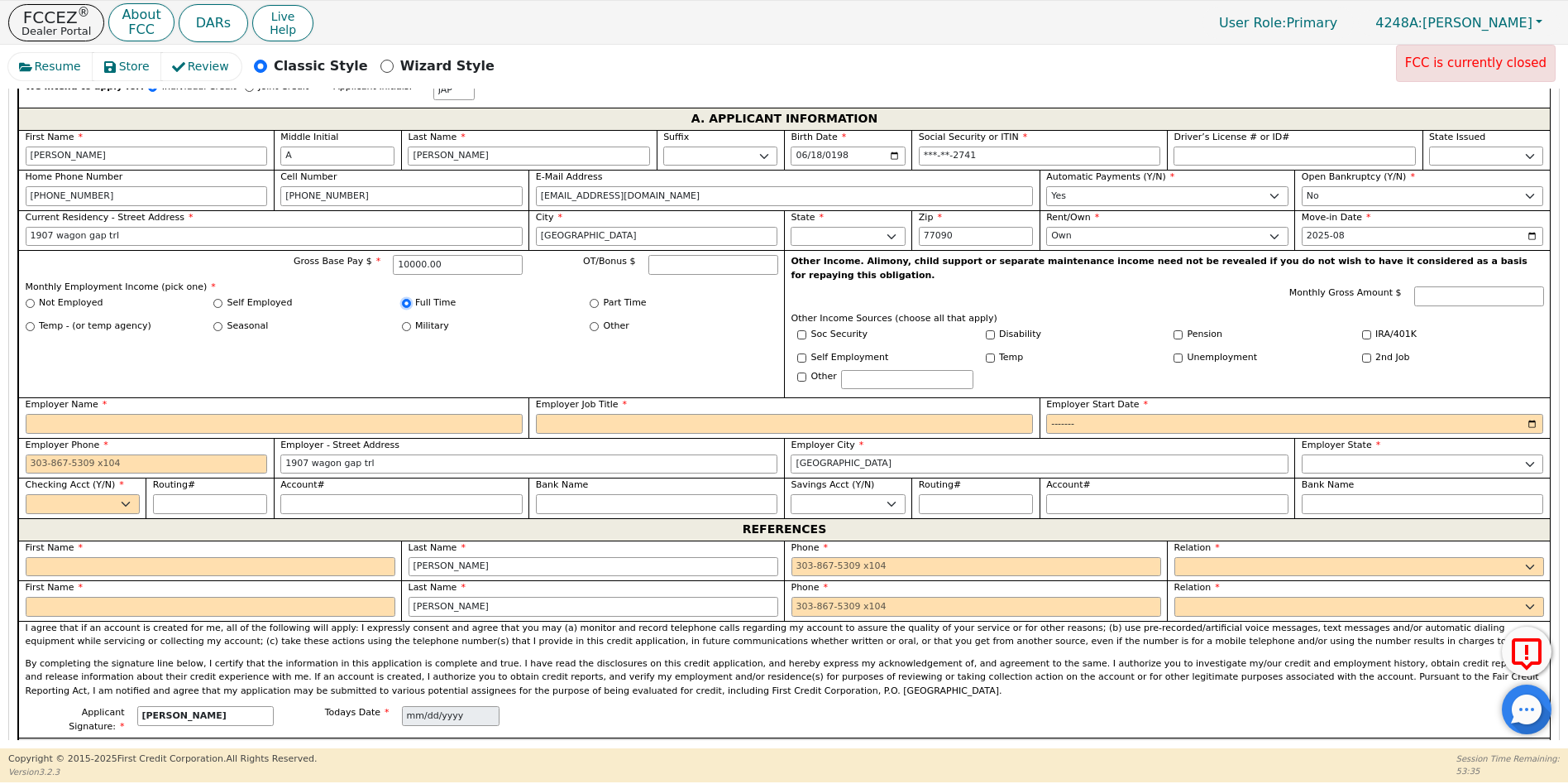
scroll to position [971, 0]
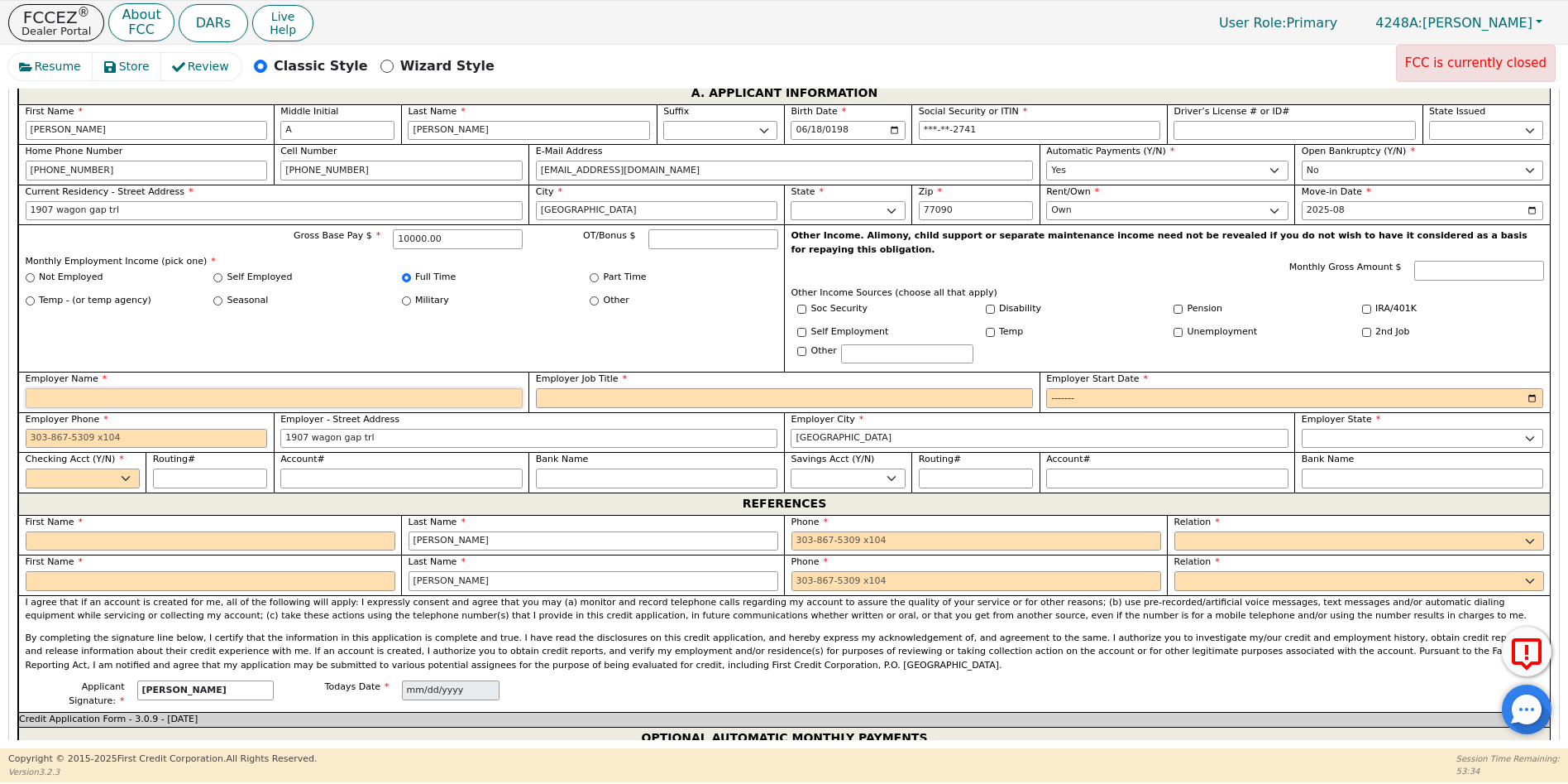
click at [61, 388] on input "Employer Name" at bounding box center [274, 398] width 497 height 20
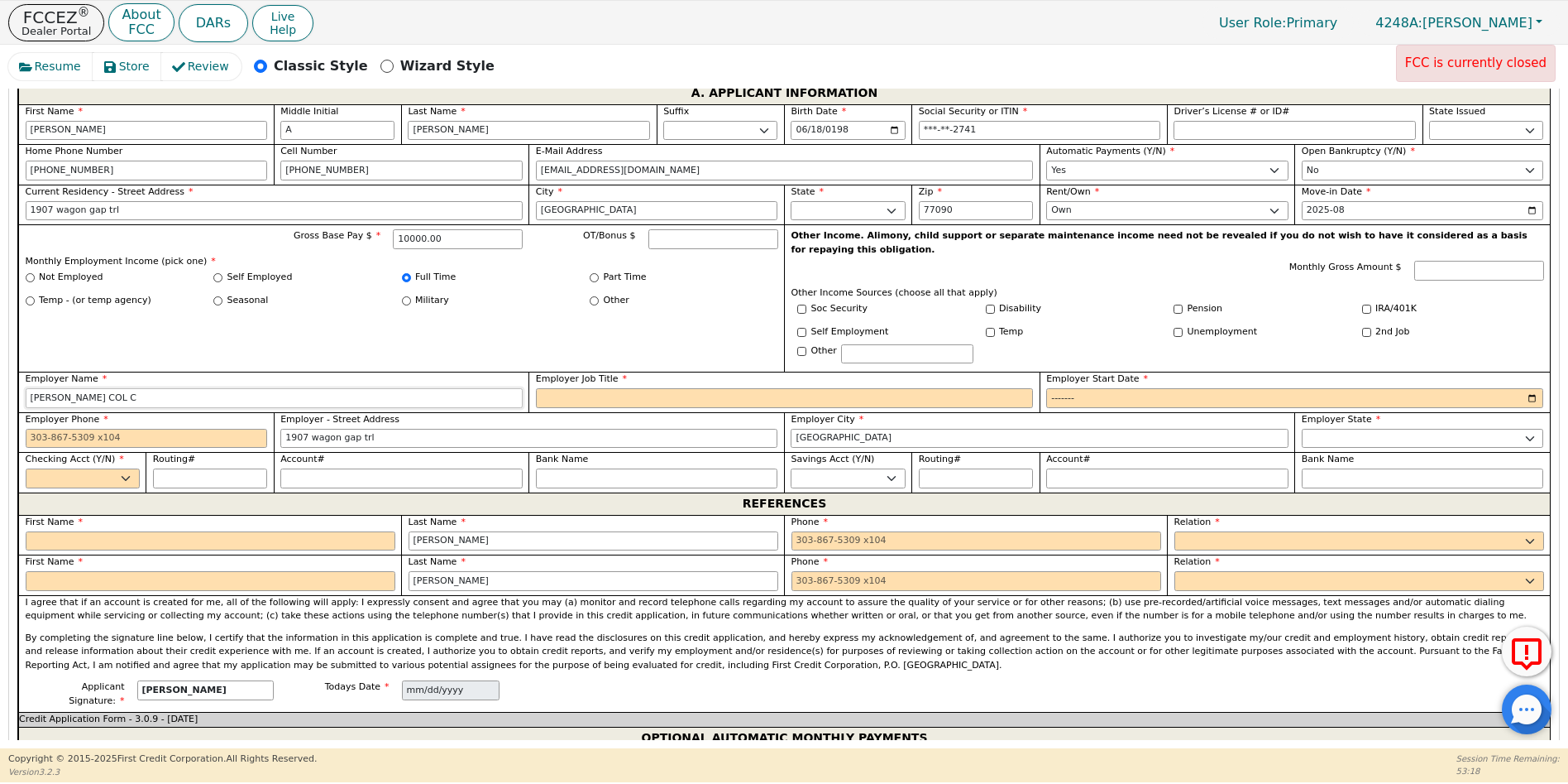
type input "[PERSON_NAME] COL C"
click at [564, 388] on input "Employer Job Title" at bounding box center [784, 398] width 497 height 20
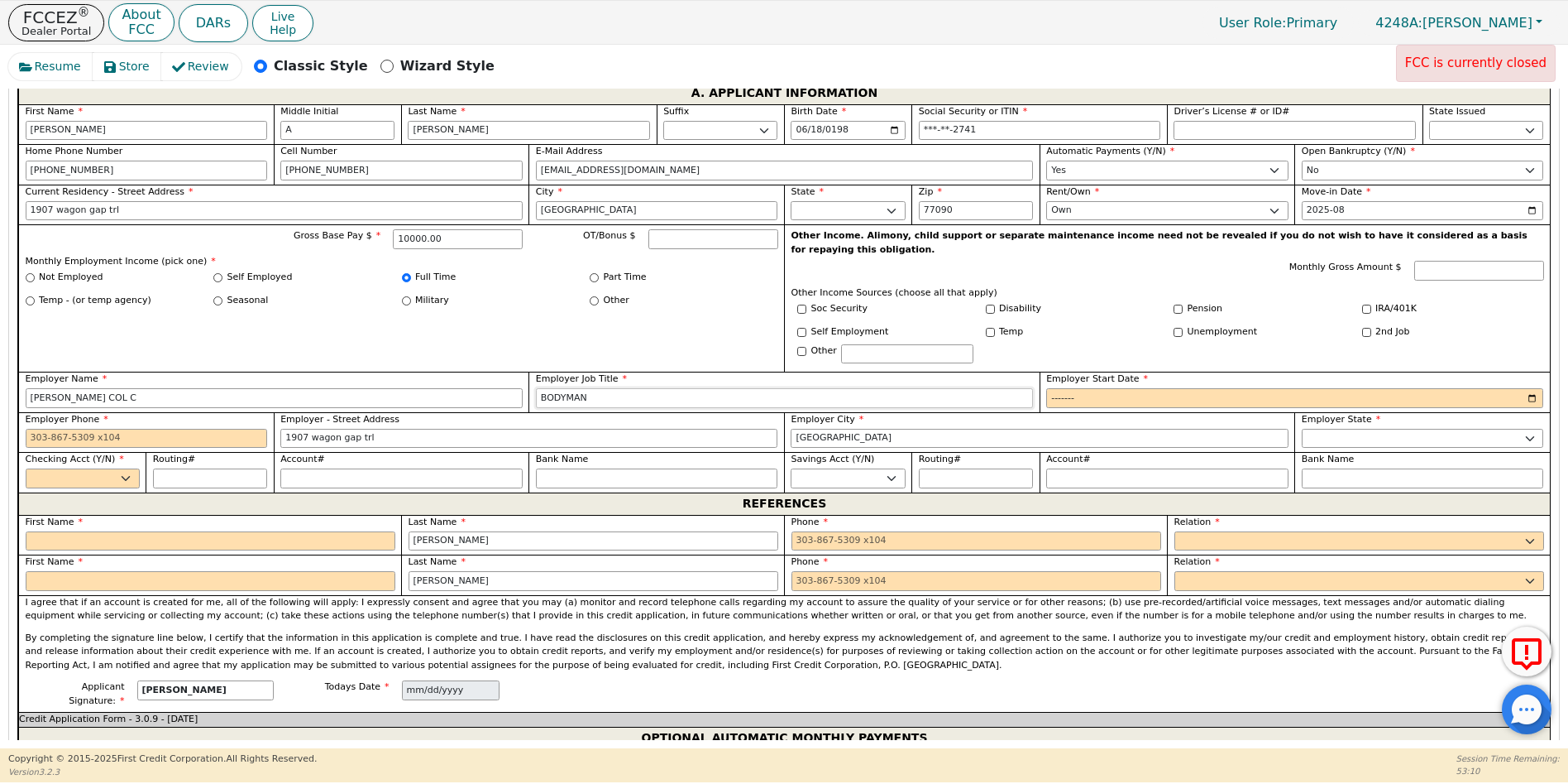
type input "BODYMAN"
click at [1062, 388] on input "Employer Start Date" at bounding box center [1294, 398] width 497 height 20
click at [1081, 388] on input "Employer Start Date" at bounding box center [1294, 398] width 497 height 20
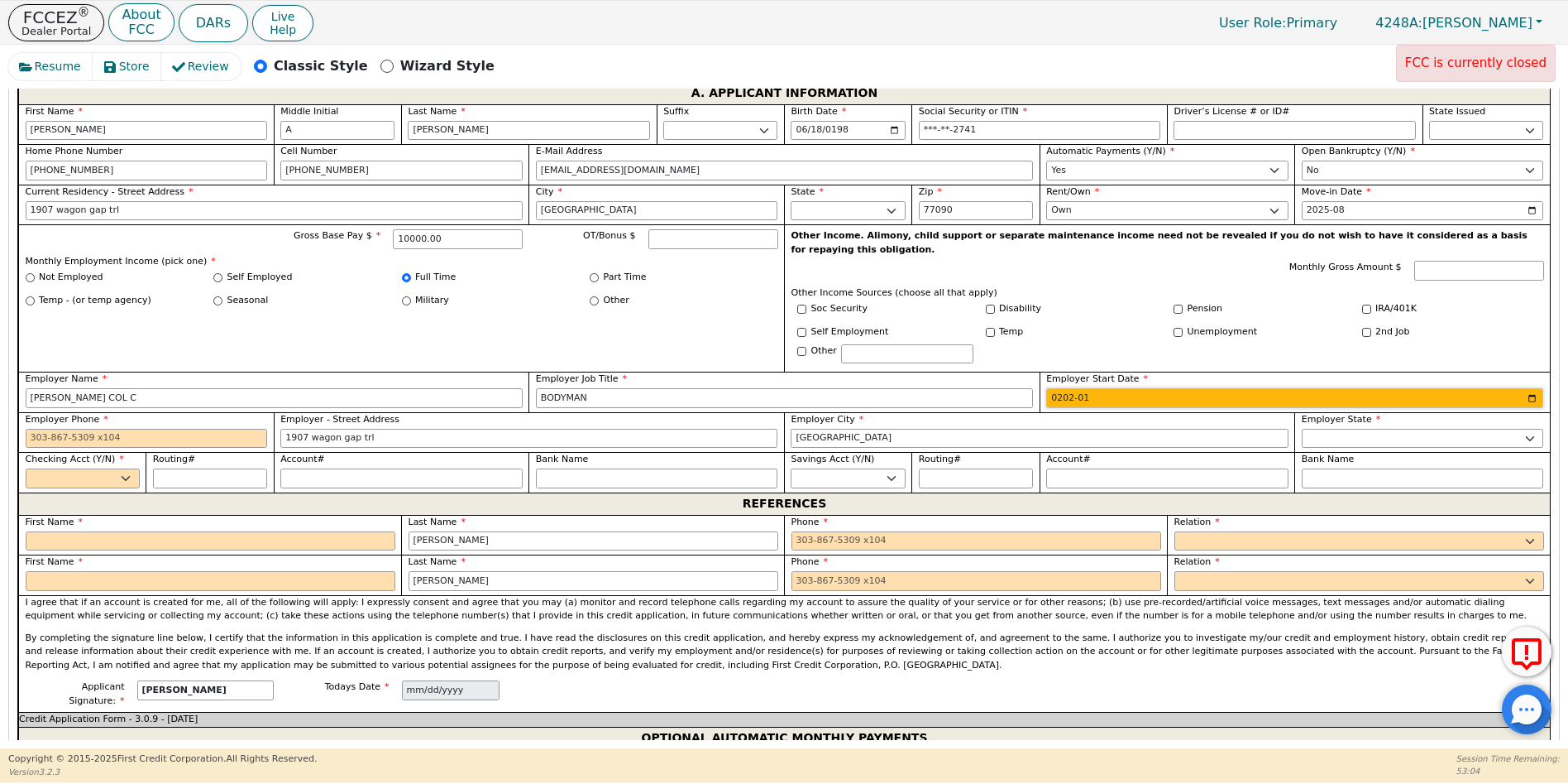
type input "2022-01"
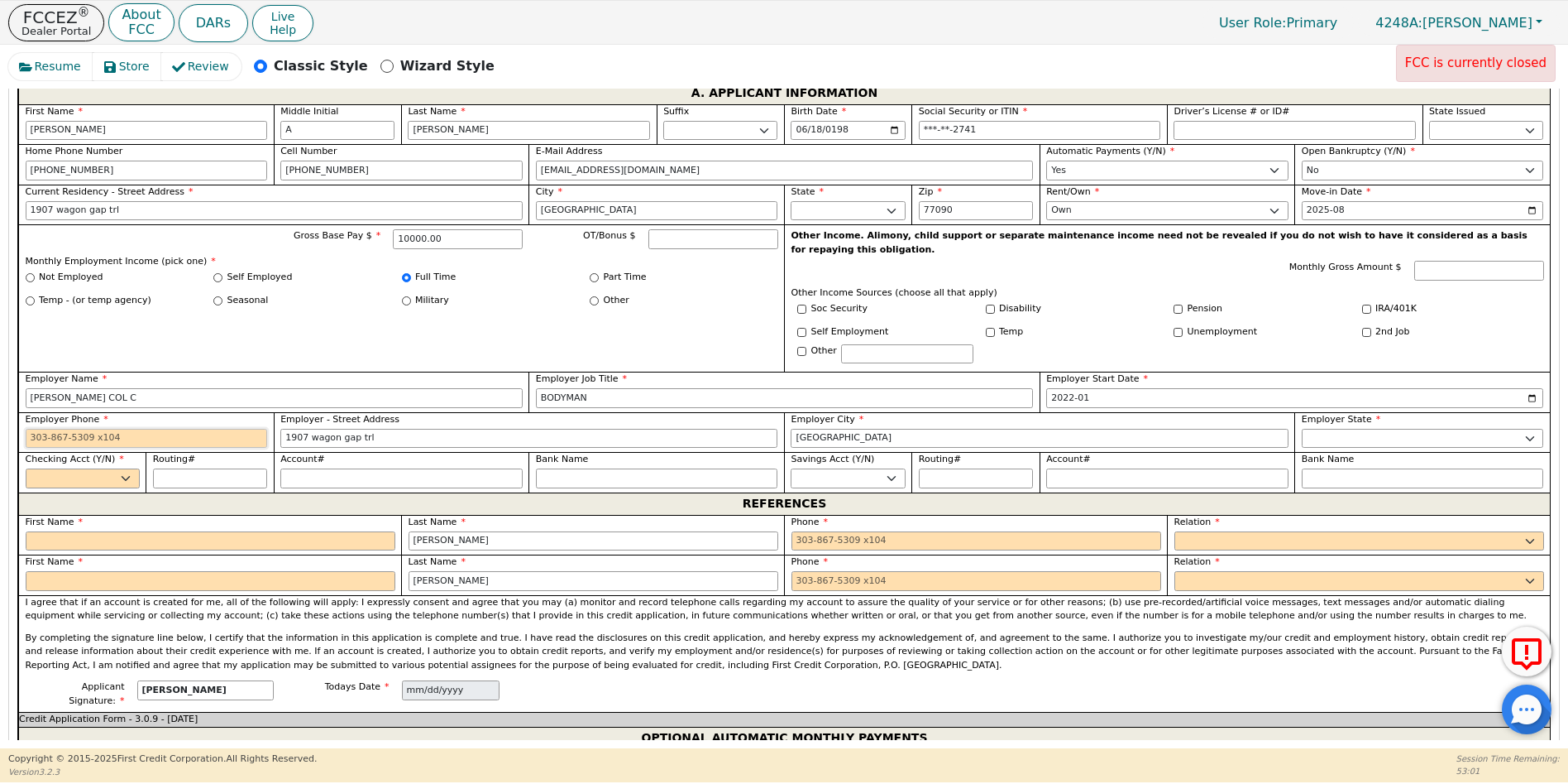
click at [26, 428] on input "Employer Phone" at bounding box center [147, 438] width 242 height 20
type input "[PHONE_NUMBER]"
click at [476, 469] on input "Account#" at bounding box center [402, 478] width 242 height 20
click at [127, 469] on select "Yes No" at bounding box center [82, 478] width 114 height 20
select select "y"
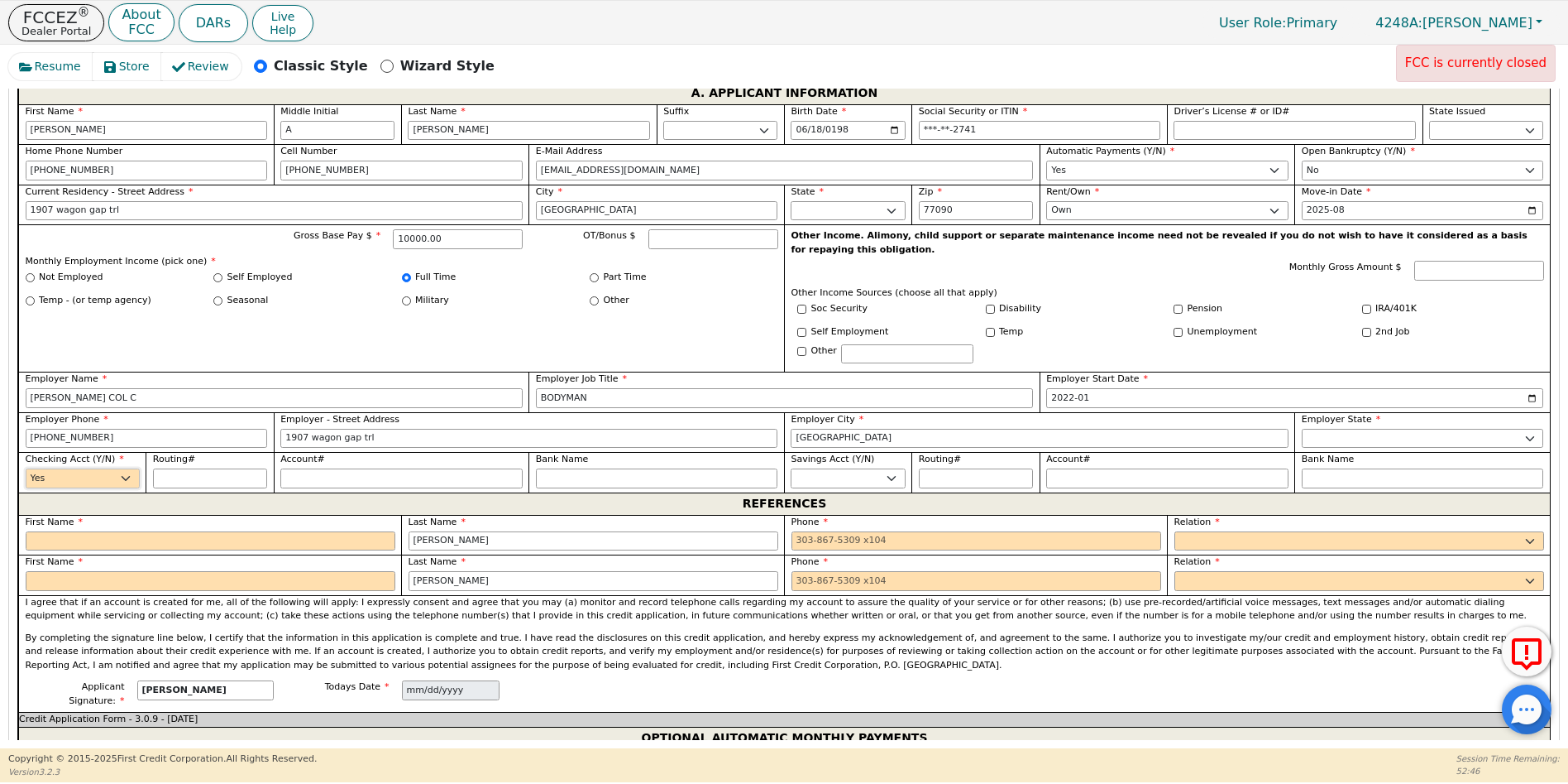
click at [26, 469] on select "Yes No" at bounding box center [82, 478] width 114 height 20
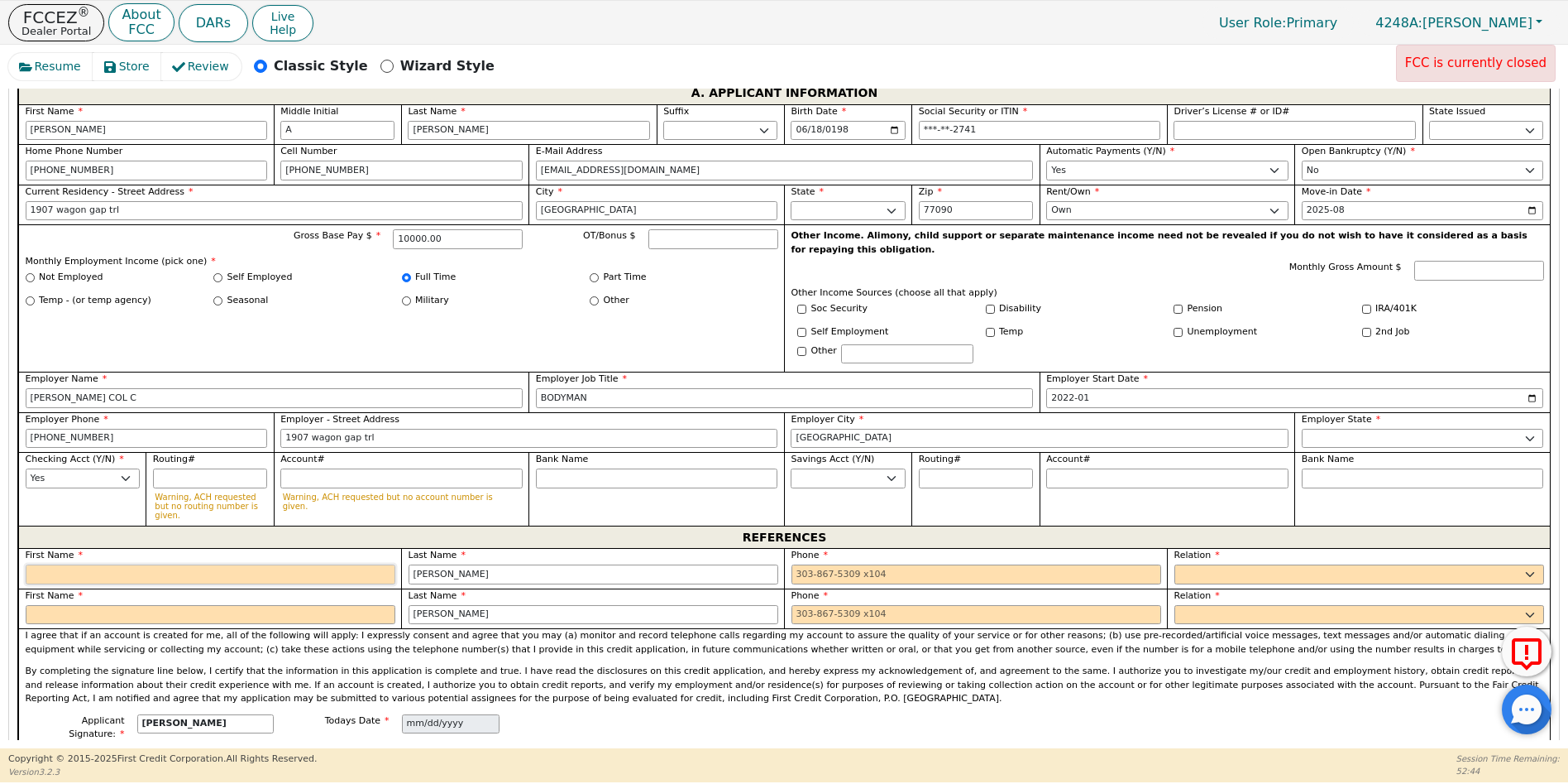
click at [76, 564] on input "text" at bounding box center [210, 574] width 370 height 20
type input "[PERSON_NAME]"
click at [801, 564] on input "tel" at bounding box center [976, 574] width 370 height 20
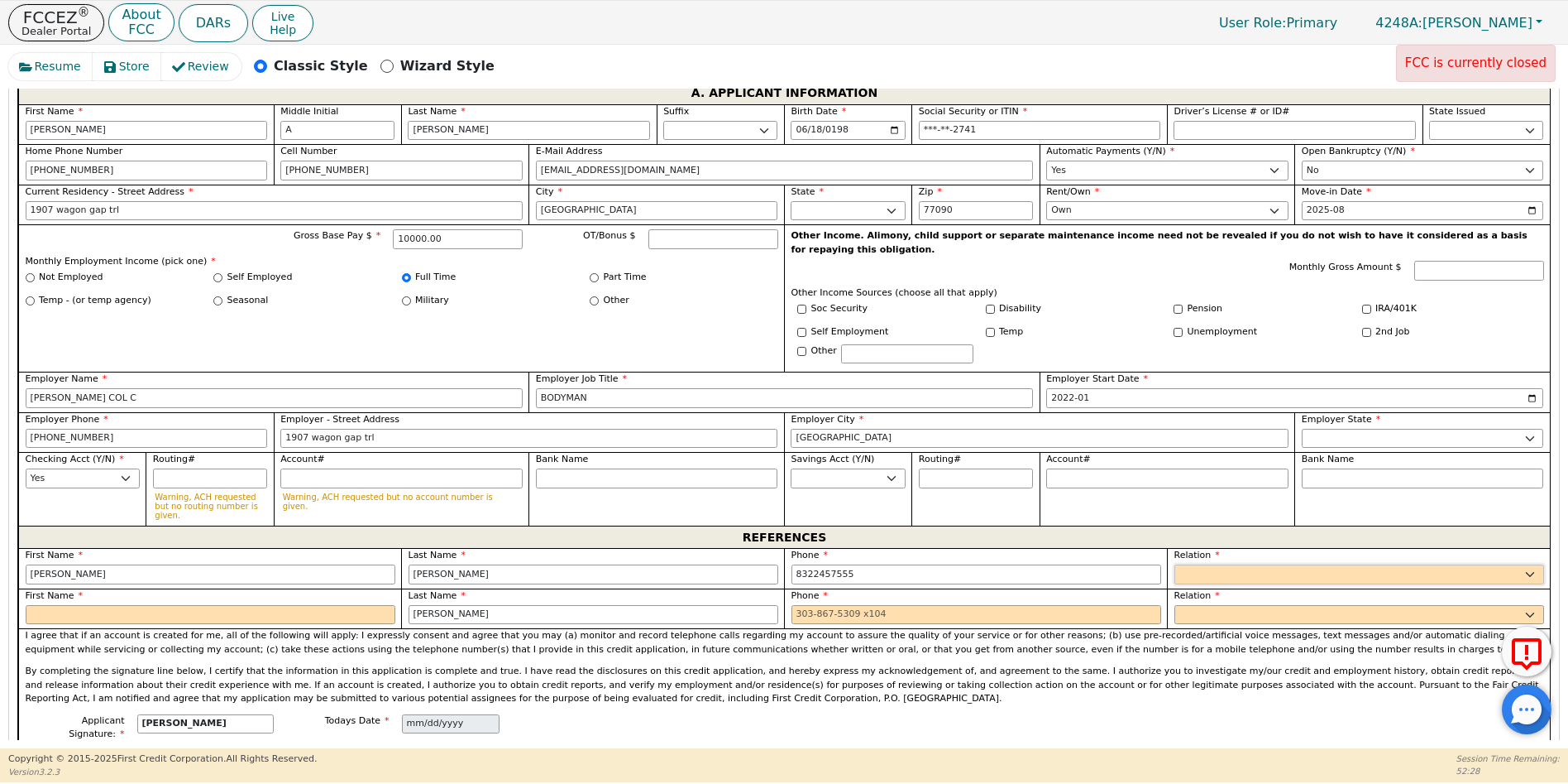
type input "[PHONE_NUMBER]"
click at [1192, 564] on select "FATHER MOTHER SISTER BROTHER DAUGHTER SON CO-WORKER NEIGHBOR FRIEND COUSIN G-MO…" at bounding box center [1359, 574] width 370 height 20
select select "FRIEND"
click at [1175, 564] on select "FATHER MOTHER SISTER BROTHER DAUGHTER SON CO-WORKER NEIGHBOR FRIEND COUSIN G-MO…" at bounding box center [1359, 574] width 370 height 20
click at [66, 590] on div "First Name" at bounding box center [209, 608] width 383 height 40
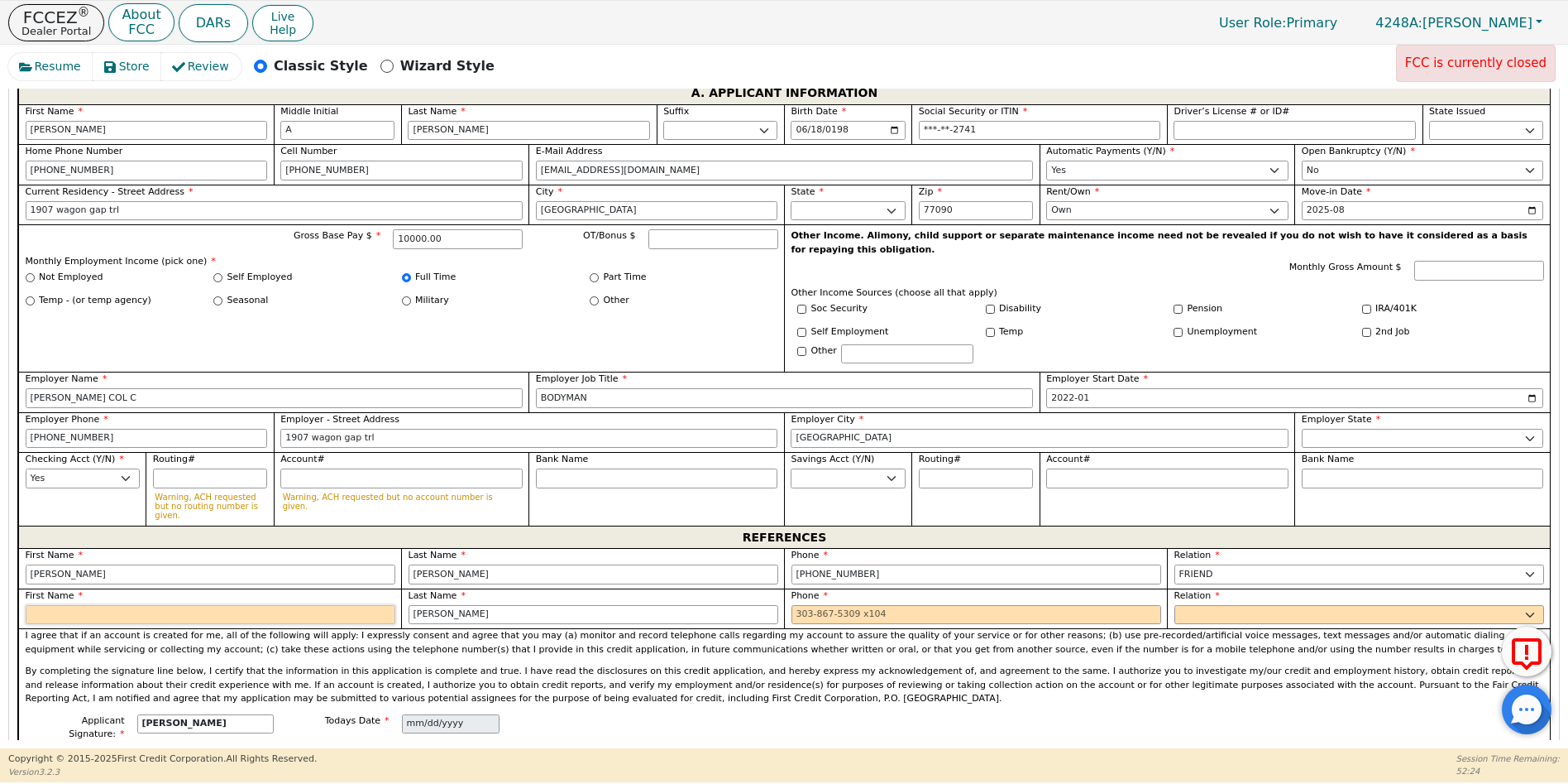
click at [60, 605] on input "text" at bounding box center [210, 615] width 370 height 20
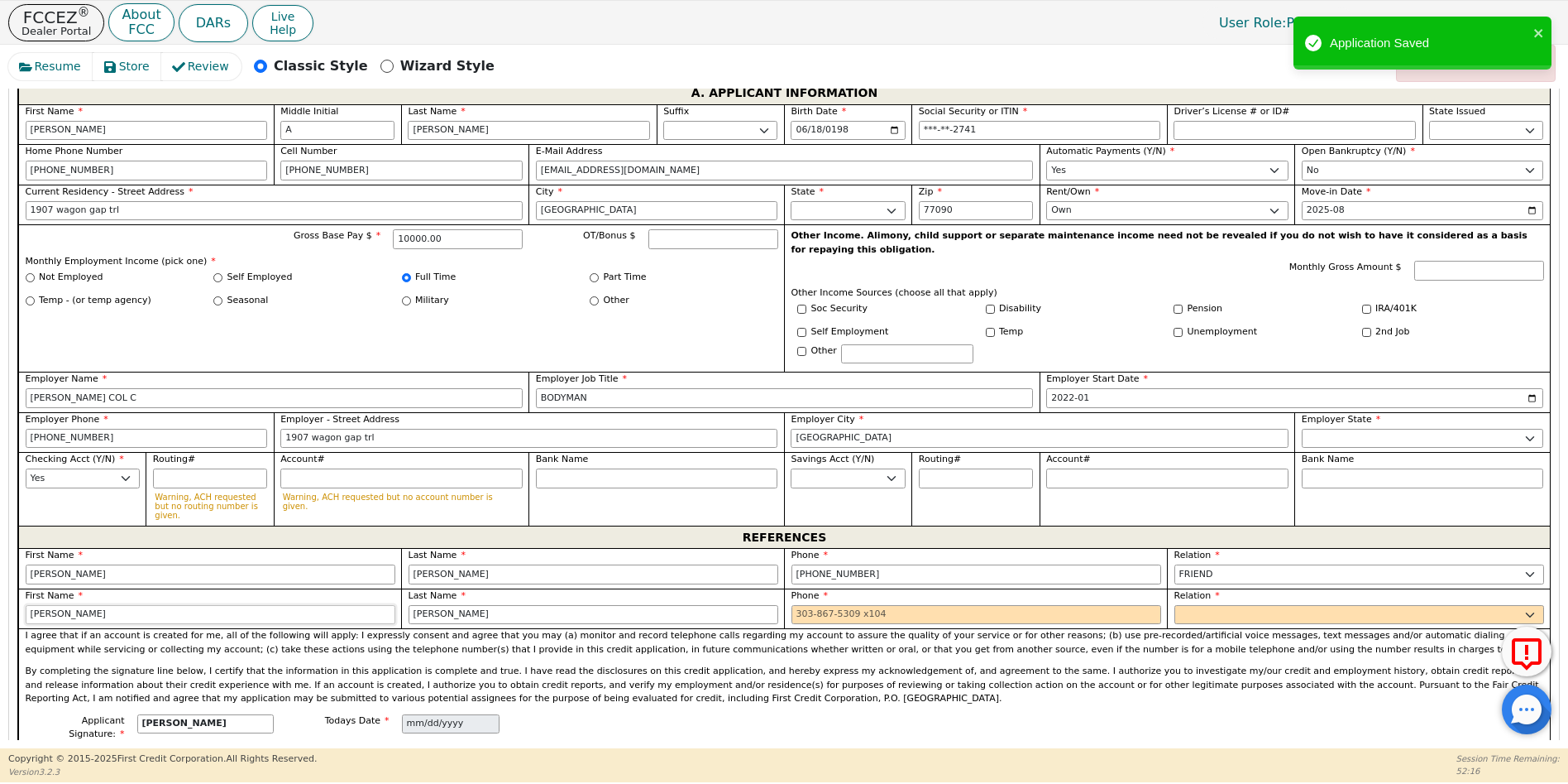
type input "[PERSON_NAME]"
drag, startPoint x: 439, startPoint y: 579, endPoint x: 394, endPoint y: 575, distance: 45.2
click at [394, 575] on div "First Name [PERSON_NAME] Last Name [PERSON_NAME] Phone [PHONE_NUMBER] Relation …" at bounding box center [784, 587] width 1532 height 80
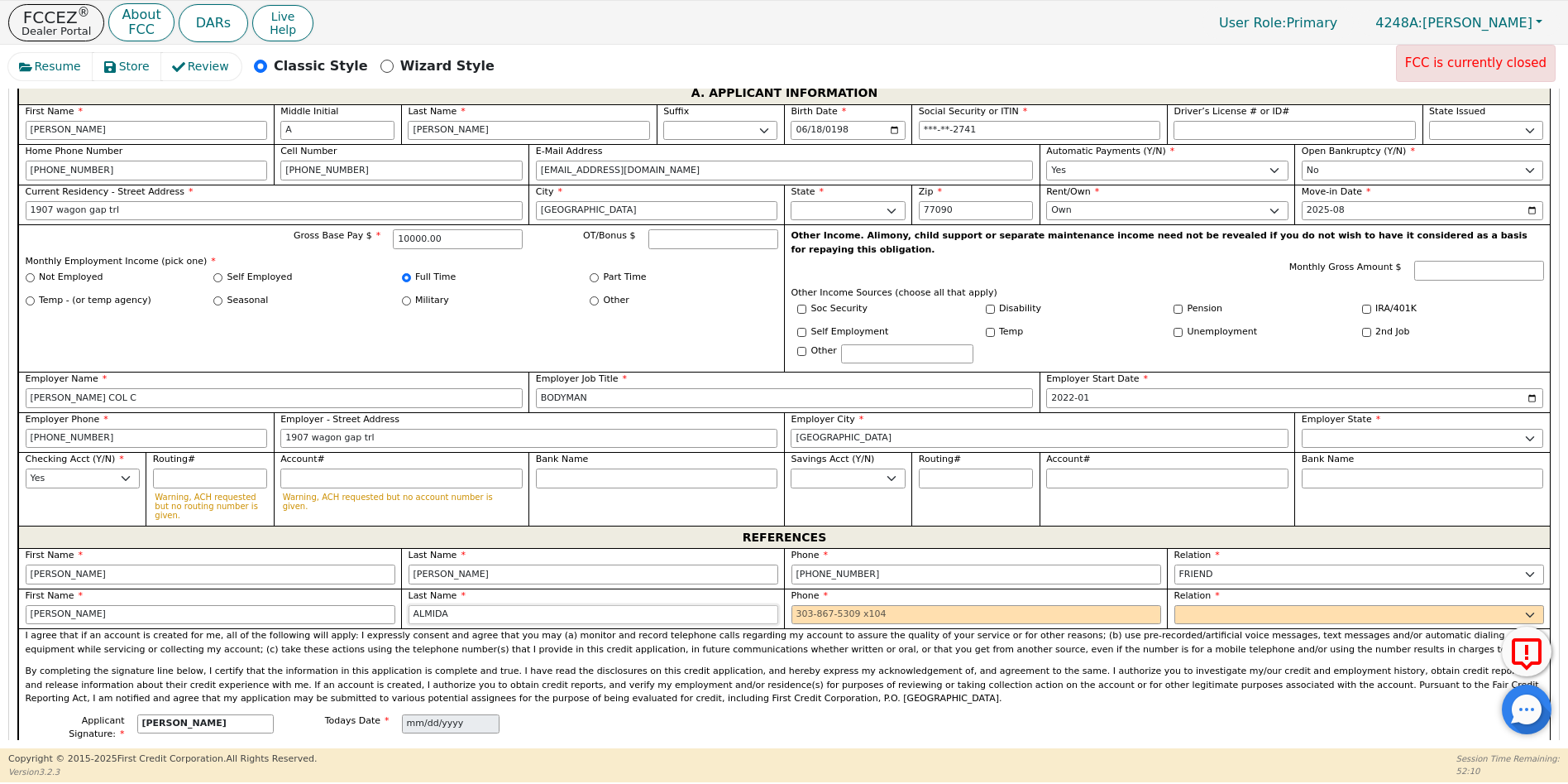
type input "ALMIDA"
click at [797, 605] on input "tel" at bounding box center [976, 615] width 370 height 20
type input "[PHONE_NUMBER]"
click at [1177, 605] on select "FATHER MOTHER SISTER BROTHER DAUGHTER SON CO-WORKER NEIGHBOR FRIEND COUSIN G-MO…" at bounding box center [1359, 615] width 370 height 20
select select "FRIEND"
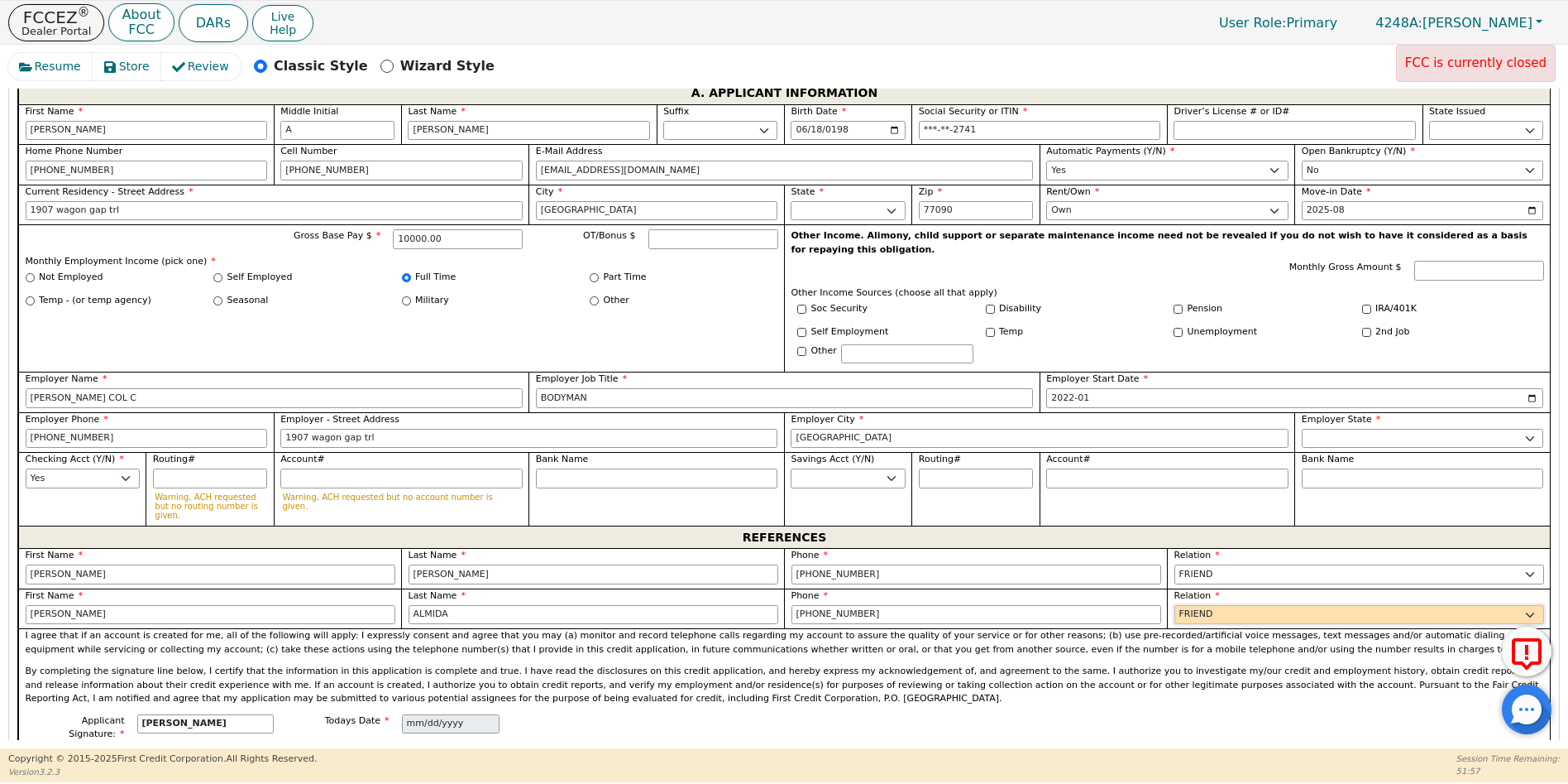
click at [1175, 605] on select "FATHER MOTHER SISTER BROTHER DAUGHTER SON CO-WORKER NEIGHBOR FRIEND COUSIN G-MO…" at bounding box center [1359, 615] width 370 height 20
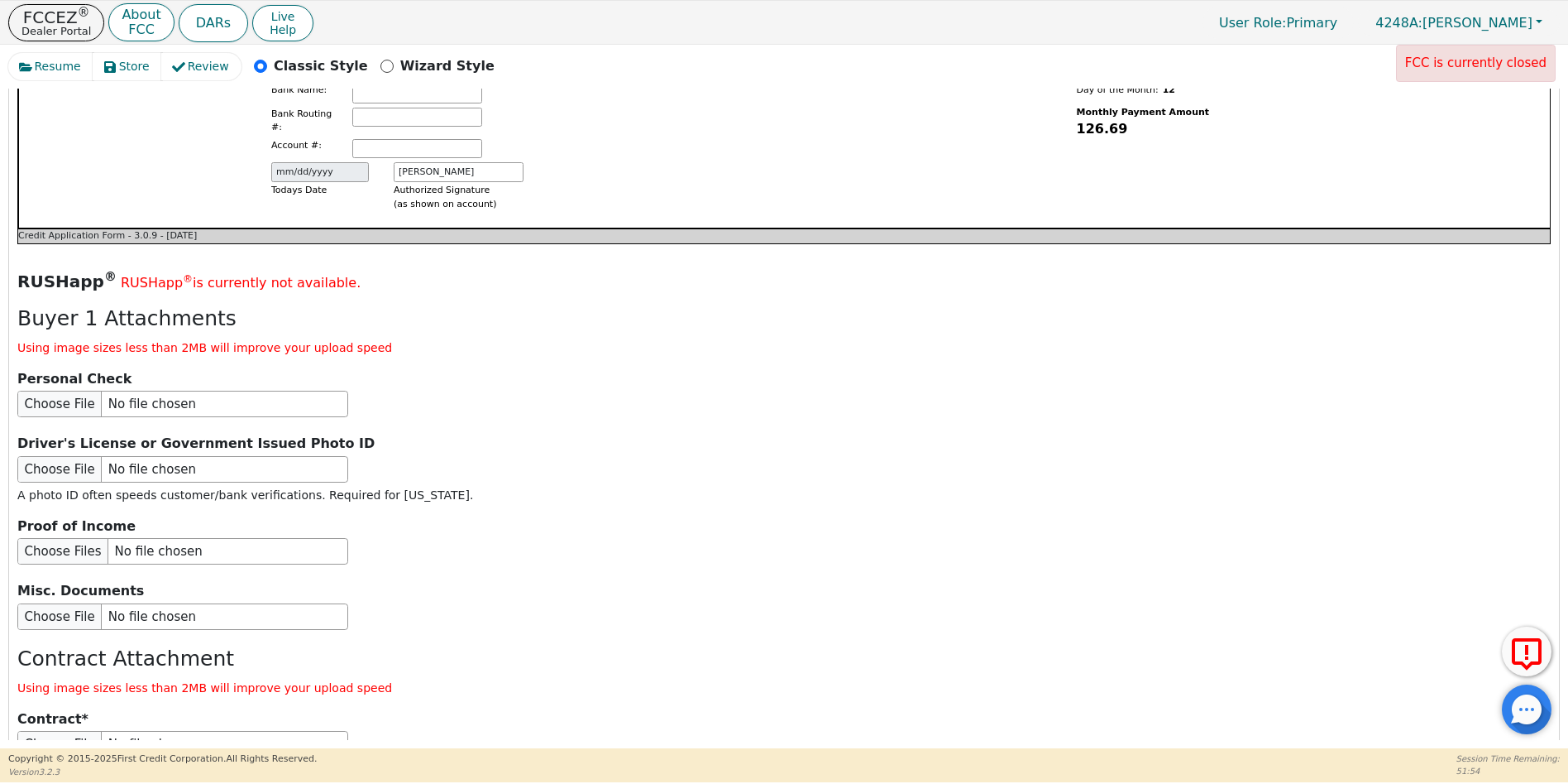
scroll to position [1861, 0]
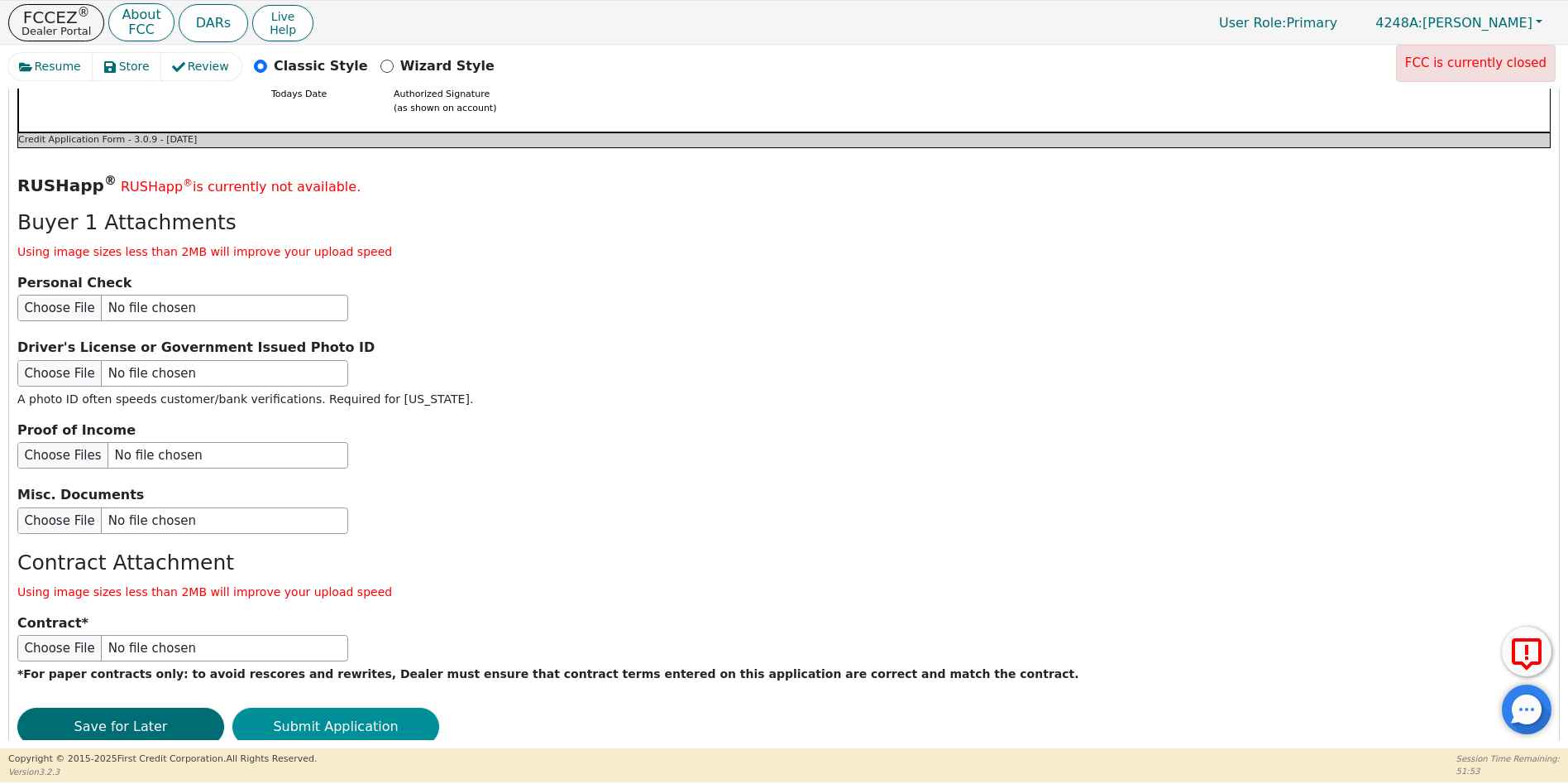
click at [333, 708] on button "Submit Application" at bounding box center [336, 726] width 207 height 38
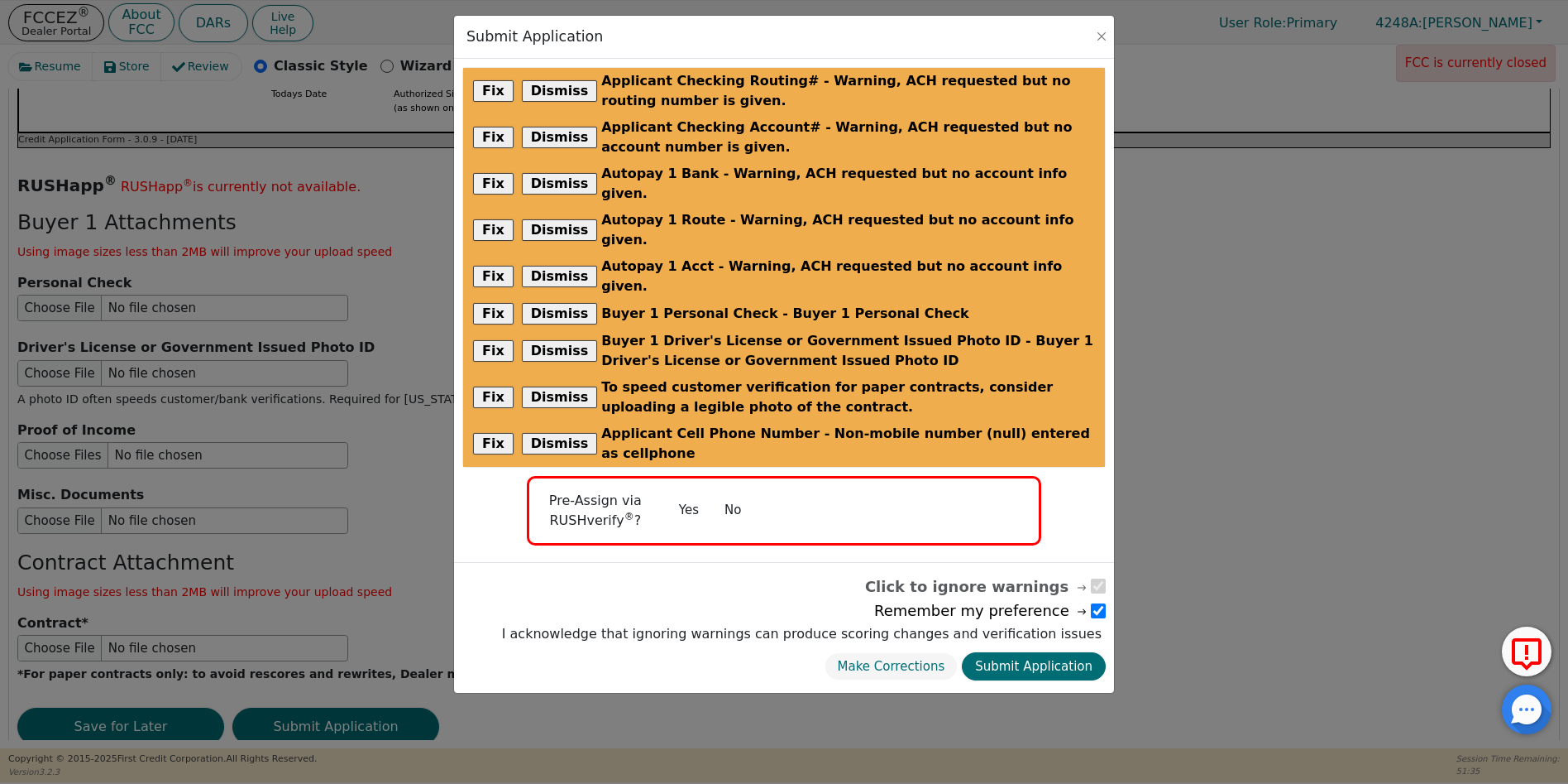
click at [730, 495] on button "No" at bounding box center [733, 510] width 43 height 29
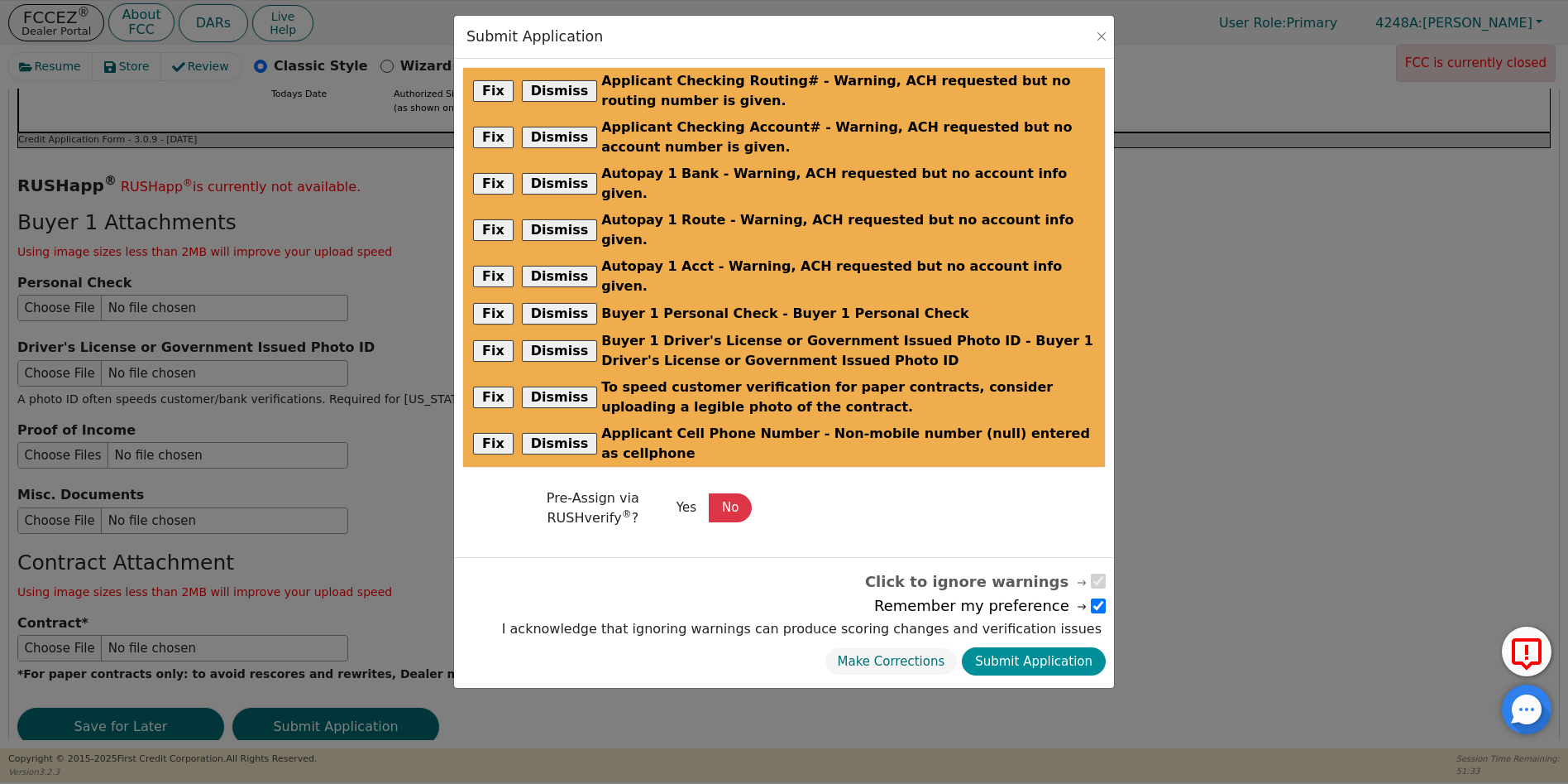
click at [1075, 647] on button "Submit Application" at bounding box center [1034, 662] width 144 height 29
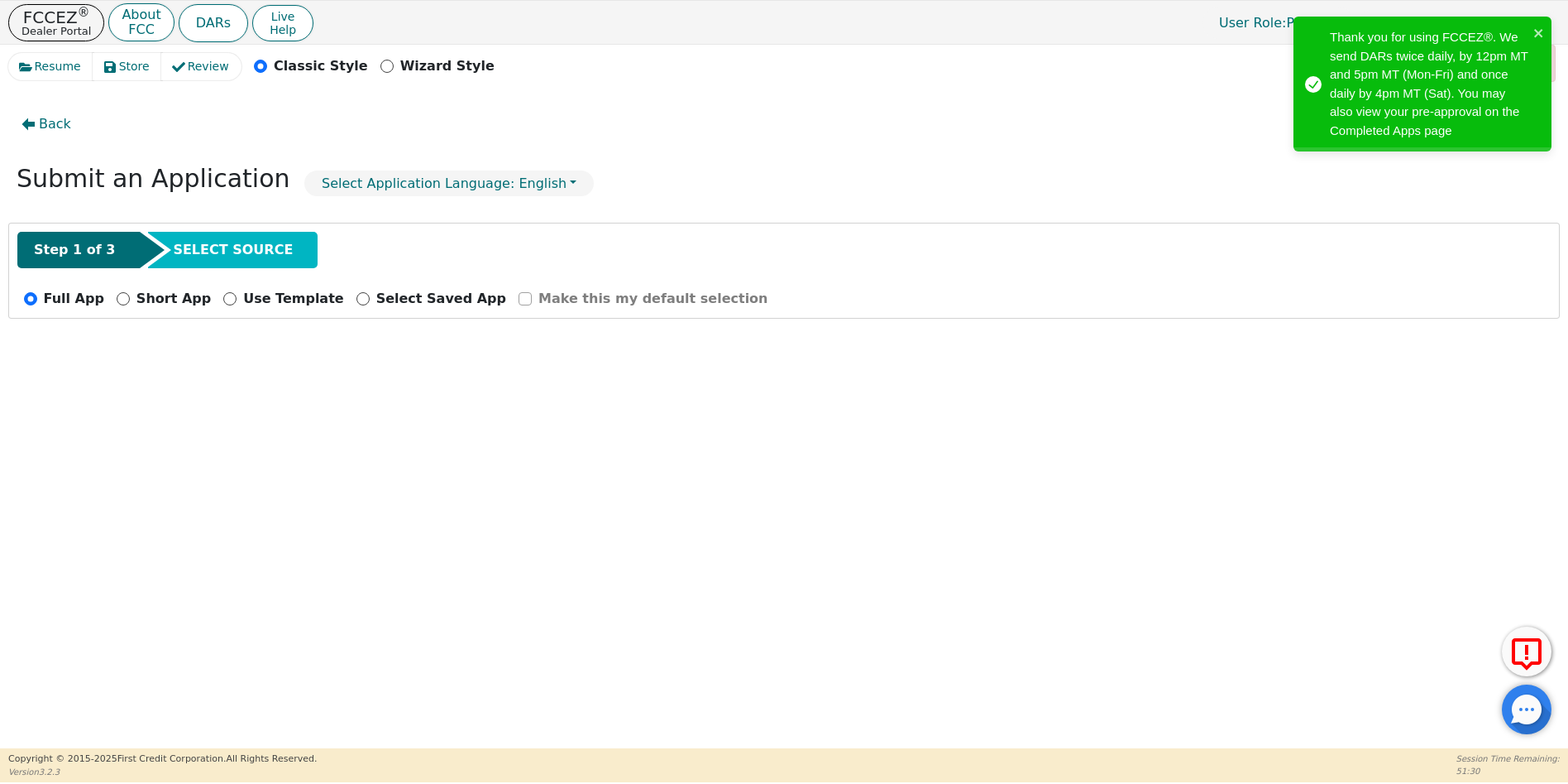
radio input "false"
